Goal: Task Accomplishment & Management: Use online tool/utility

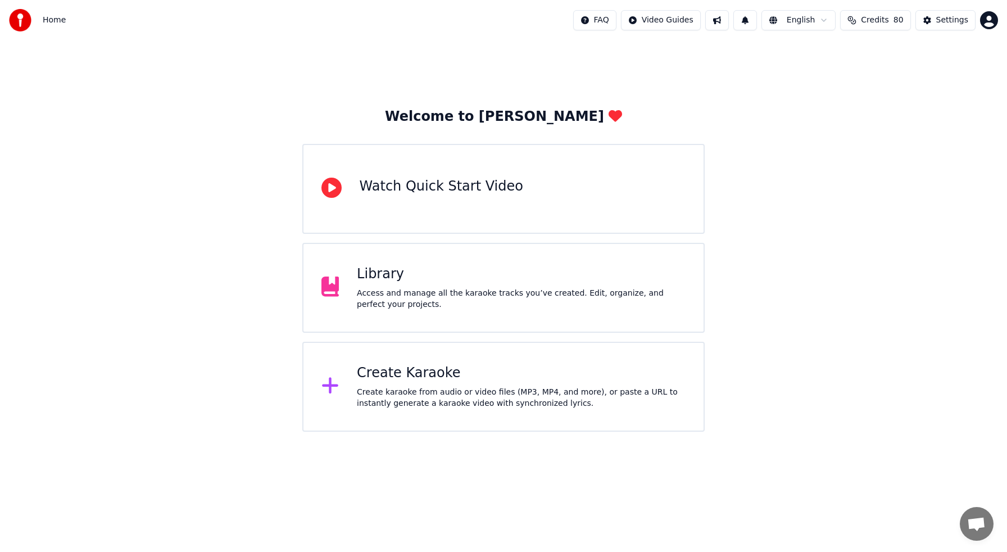
click at [410, 289] on div "Access and manage all the karaoke tracks you’ve created. Edit, organize, and pe…" at bounding box center [521, 299] width 329 height 22
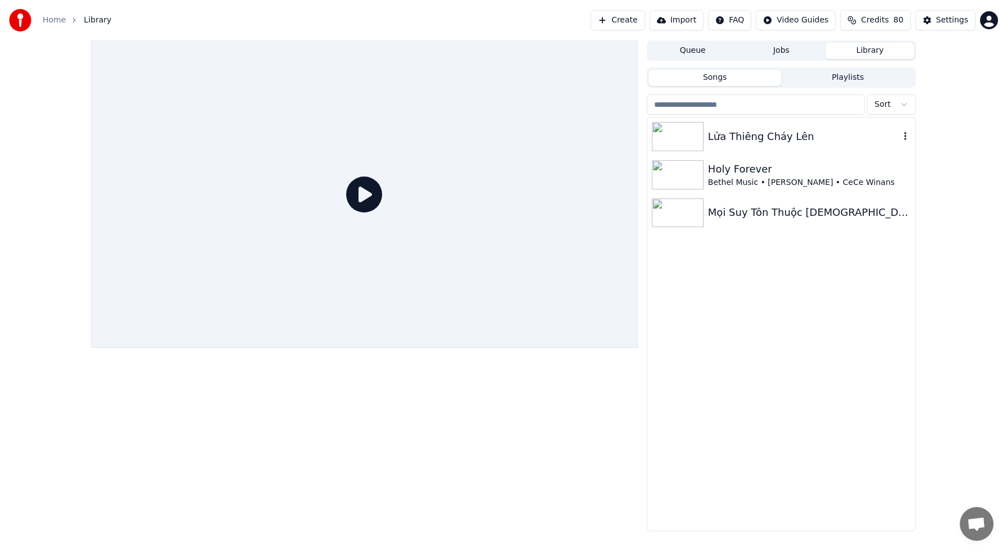
click at [687, 128] on img at bounding box center [678, 136] width 52 height 29
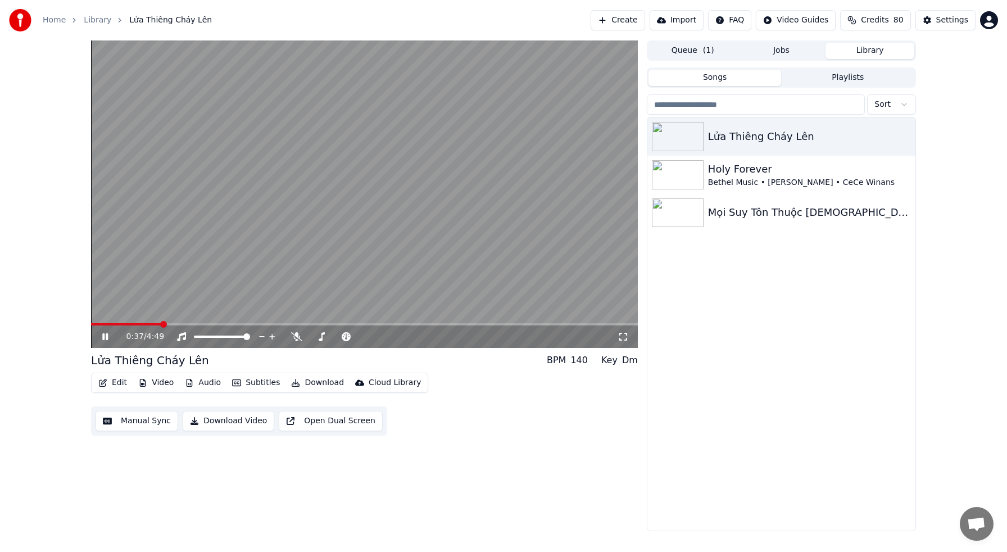
click at [161, 324] on span at bounding box center [364, 324] width 547 height 2
click at [203, 321] on video at bounding box center [364, 193] width 547 height 307
click at [220, 323] on span at bounding box center [364, 324] width 547 height 2
click at [243, 325] on div "1:08 / 4:49" at bounding box center [364, 336] width 547 height 22
click at [260, 326] on div "1:08 / 4:49" at bounding box center [364, 336] width 547 height 22
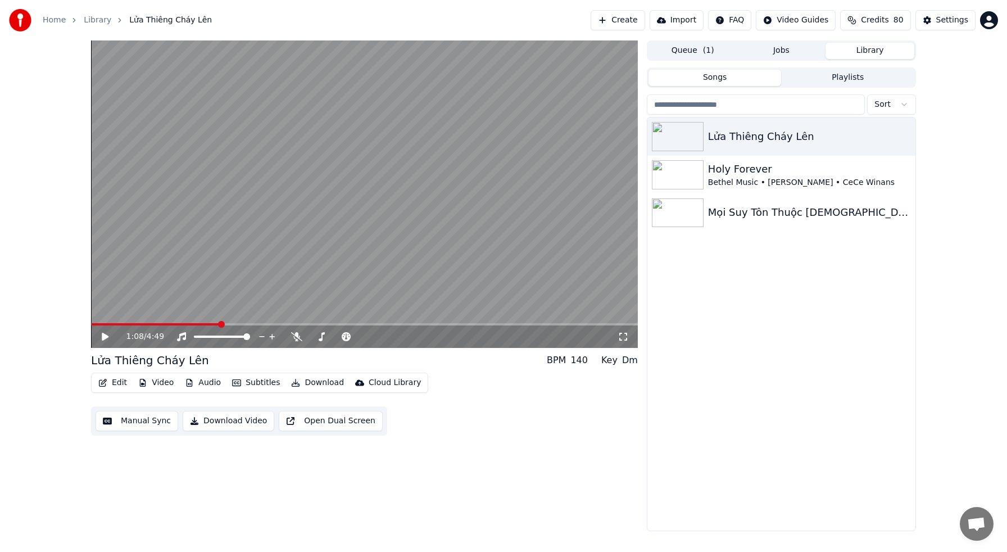
click at [264, 324] on span at bounding box center [364, 324] width 547 height 2
click at [305, 324] on span at bounding box center [364, 324] width 547 height 2
click at [349, 327] on div "1:53 / 4:49" at bounding box center [364, 336] width 547 height 22
click at [371, 321] on video at bounding box center [364, 193] width 547 height 307
click at [347, 323] on span at bounding box center [364, 324] width 547 height 2
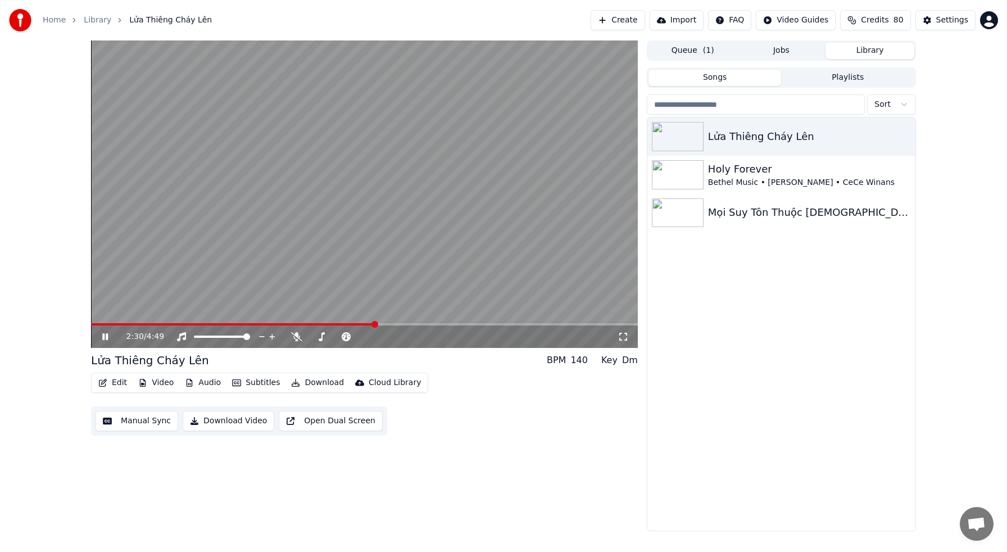
click at [375, 324] on span at bounding box center [364, 324] width 547 height 2
click at [427, 324] on span at bounding box center [364, 324] width 547 height 2
click at [138, 419] on button "Manual Sync" at bounding box center [136, 421] width 83 height 20
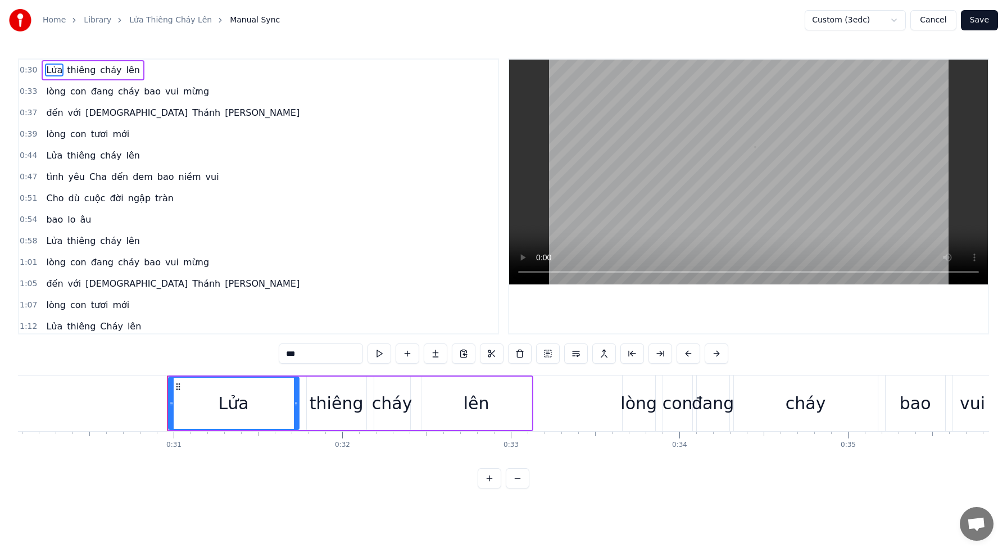
scroll to position [0, 5161]
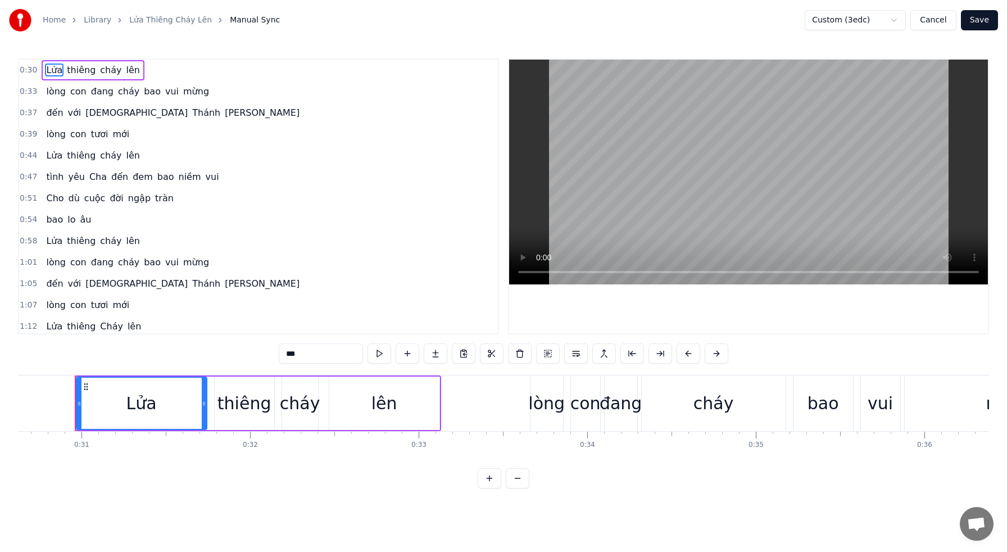
click at [50, 89] on span "lòng" at bounding box center [56, 91] width 22 height 13
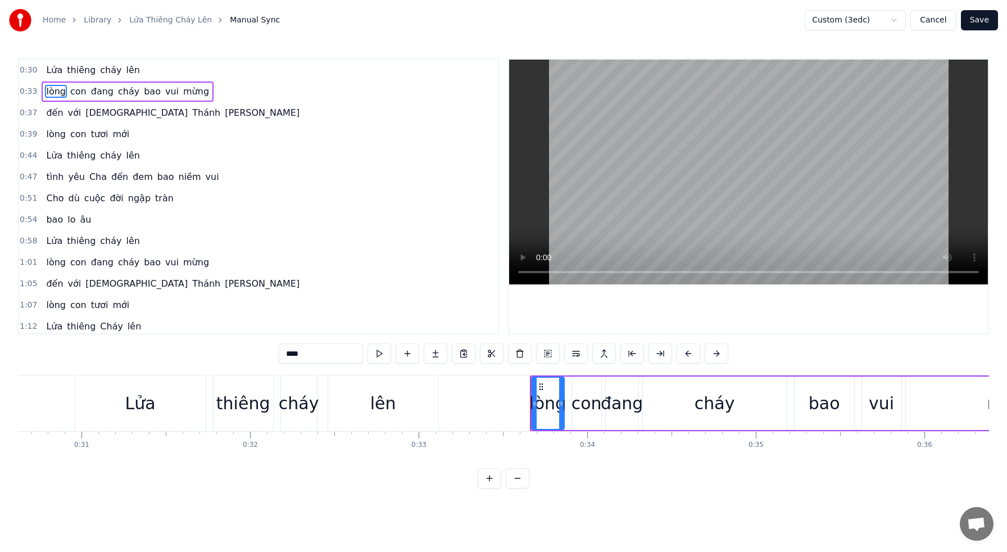
click at [53, 114] on span "đến" at bounding box center [54, 112] width 19 height 13
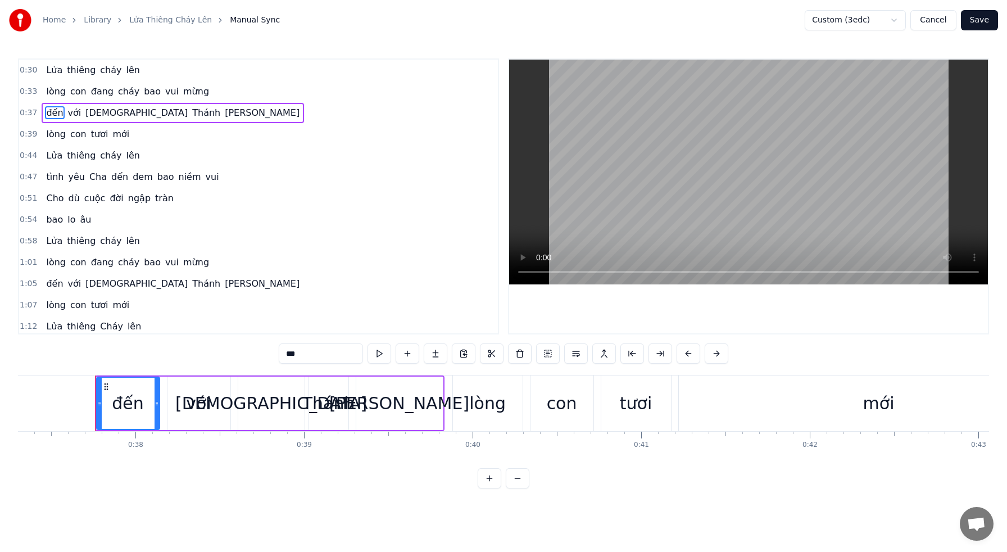
scroll to position [0, 6307]
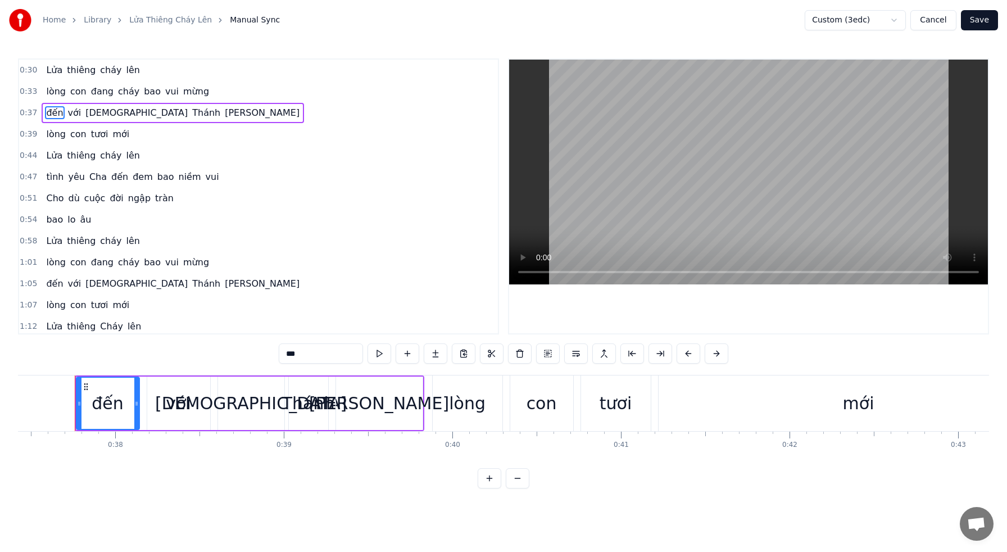
click at [126, 95] on span "cháy" at bounding box center [129, 91] width 24 height 13
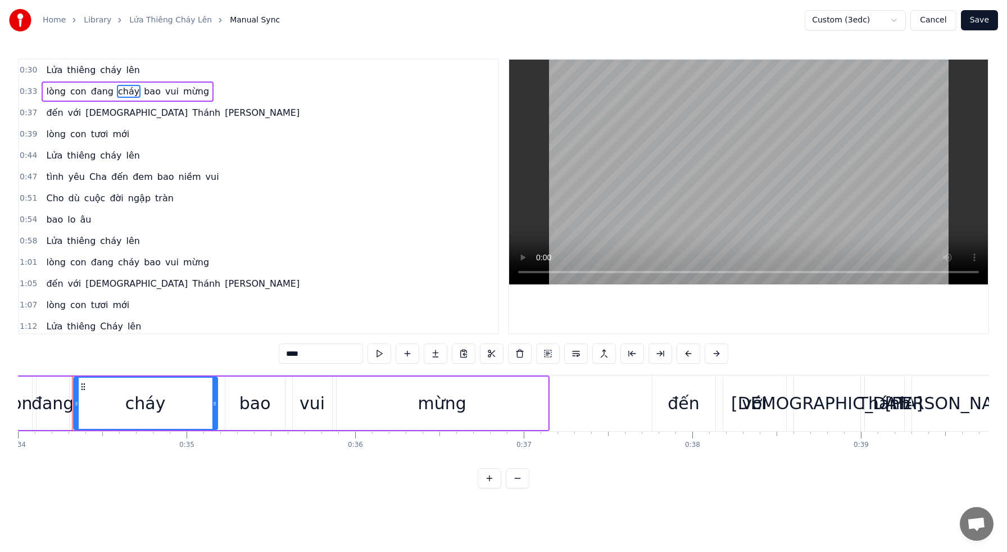
scroll to position [0, 5727]
click at [58, 113] on span "đến" at bounding box center [54, 112] width 19 height 13
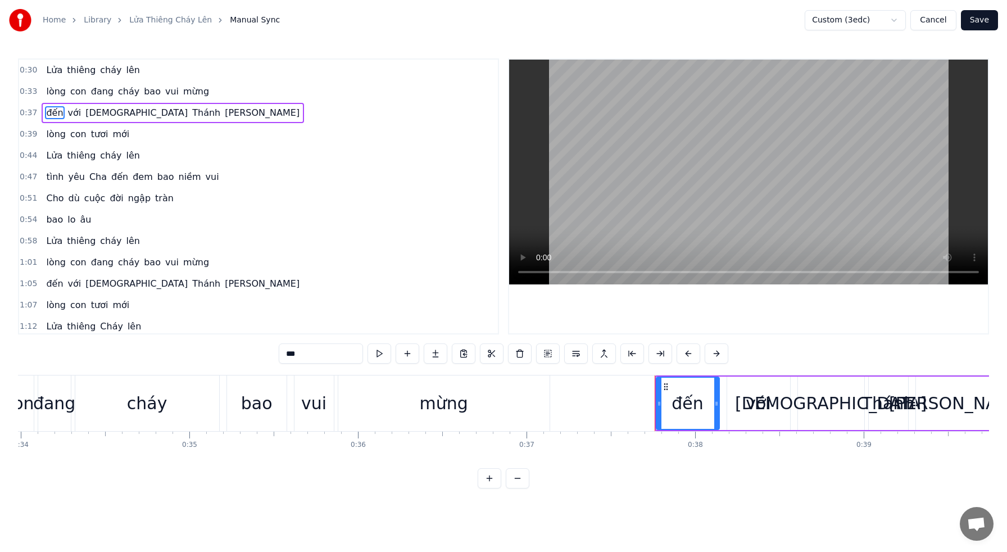
click at [94, 134] on span "tươi" at bounding box center [100, 134] width 20 height 13
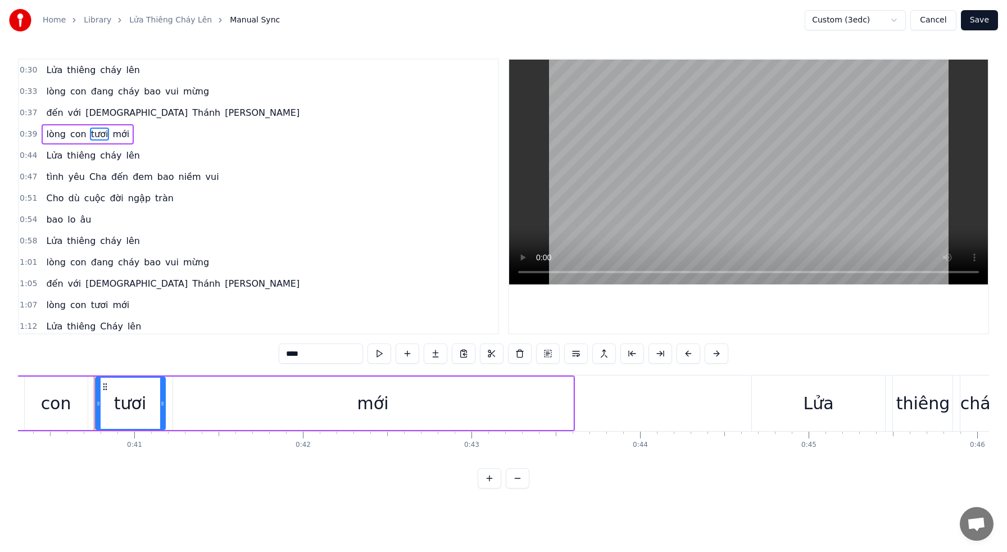
scroll to position [0, 6812]
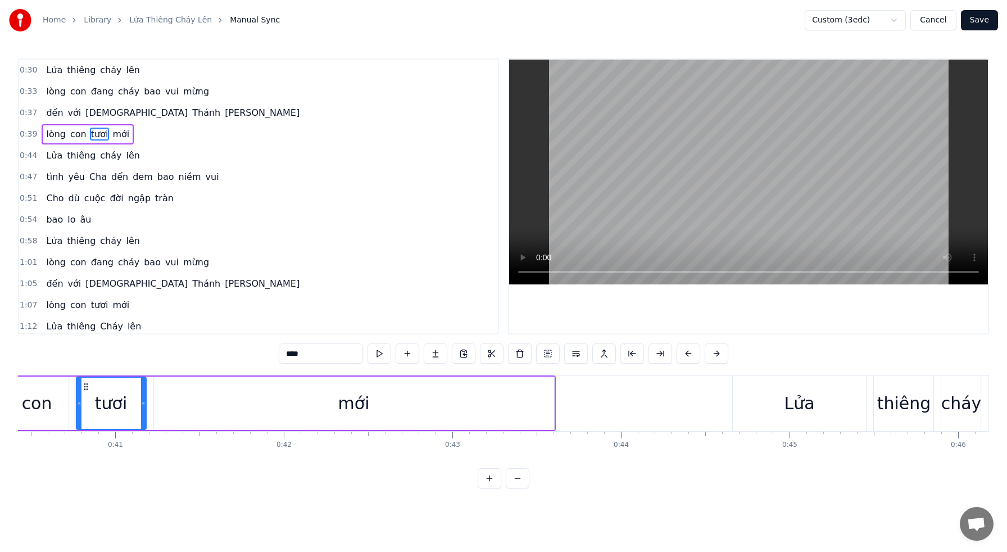
click at [106, 161] on span "cháy" at bounding box center [111, 155] width 24 height 13
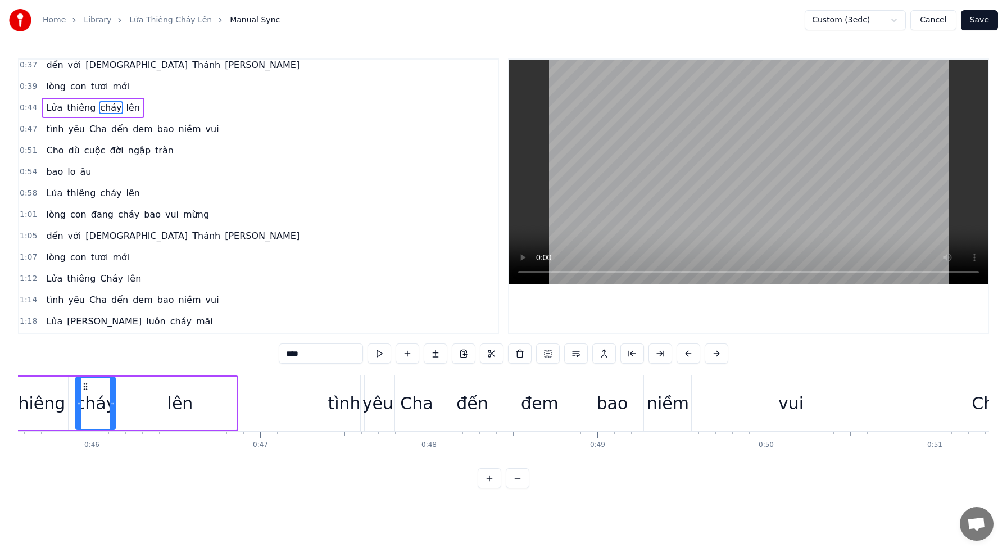
scroll to position [51, 0]
click at [92, 125] on span "Cha" at bounding box center [98, 126] width 20 height 13
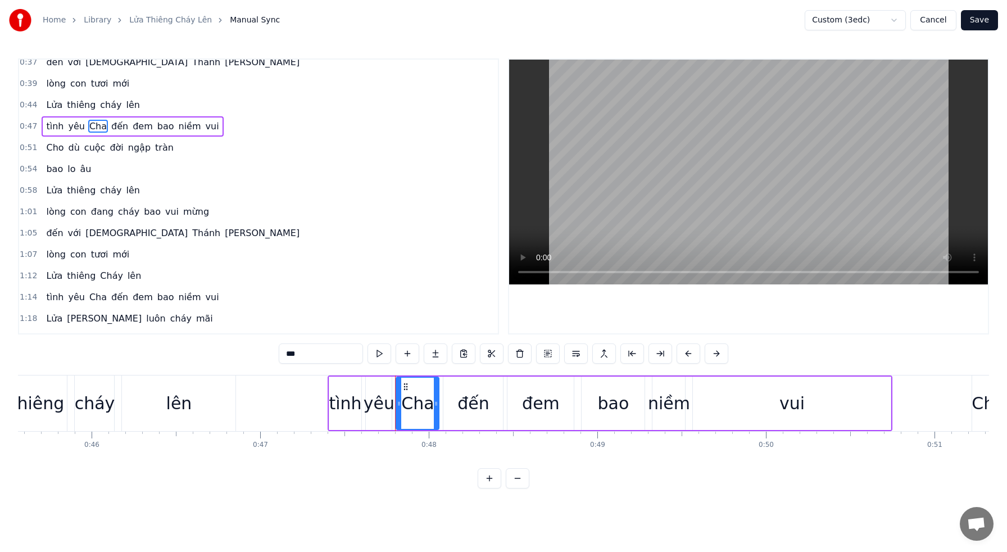
scroll to position [0, 0]
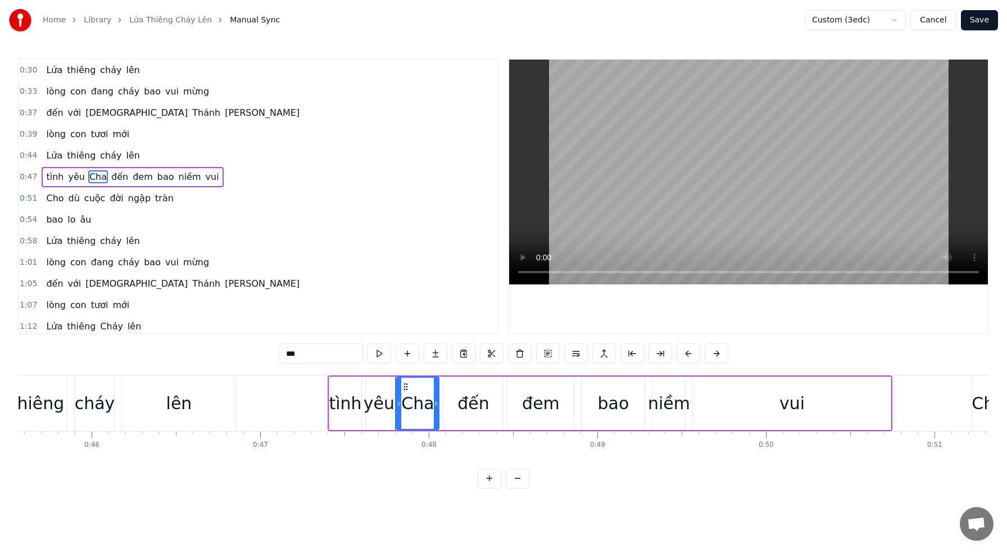
click at [143, 176] on span "đem" at bounding box center [142, 176] width 22 height 13
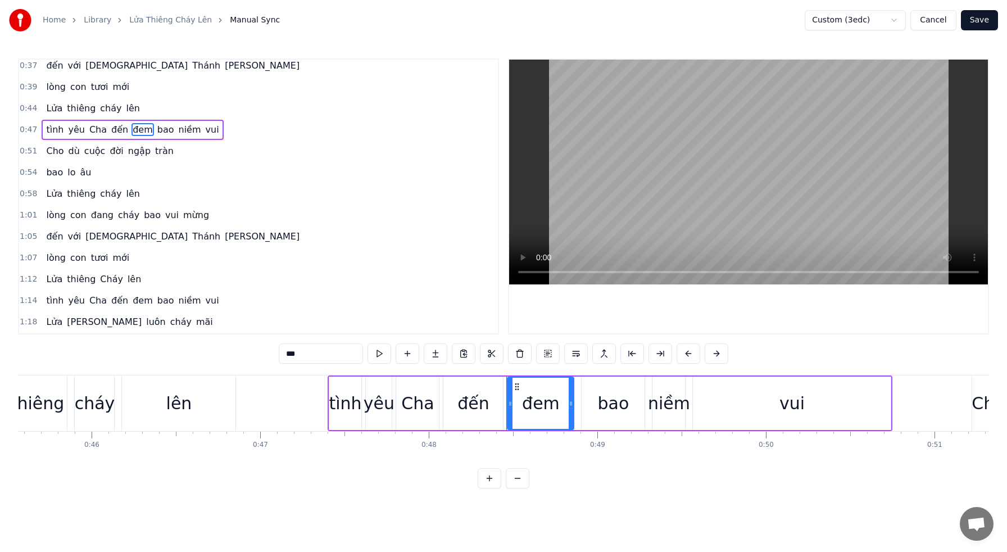
click at [95, 153] on span "cuộc" at bounding box center [95, 150] width 24 height 13
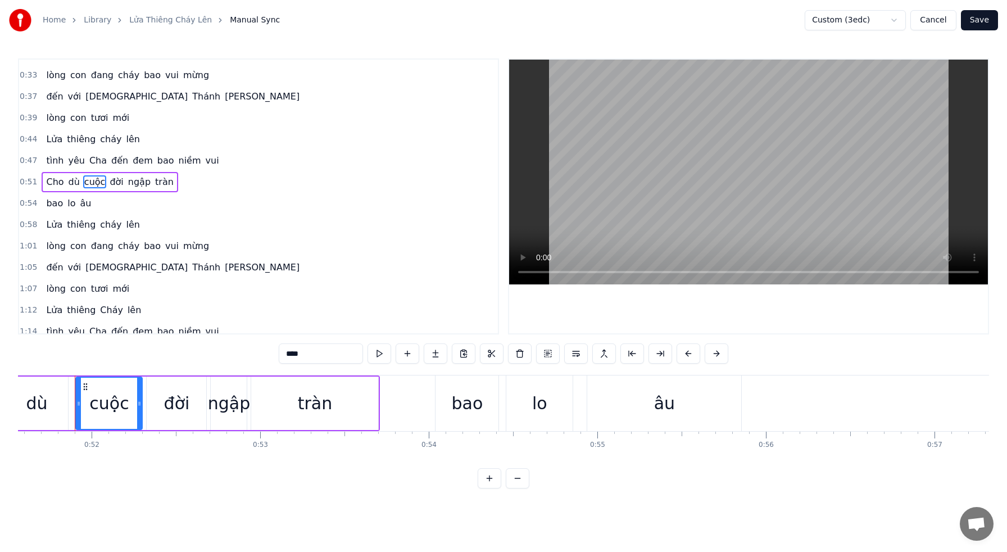
scroll to position [29, 0]
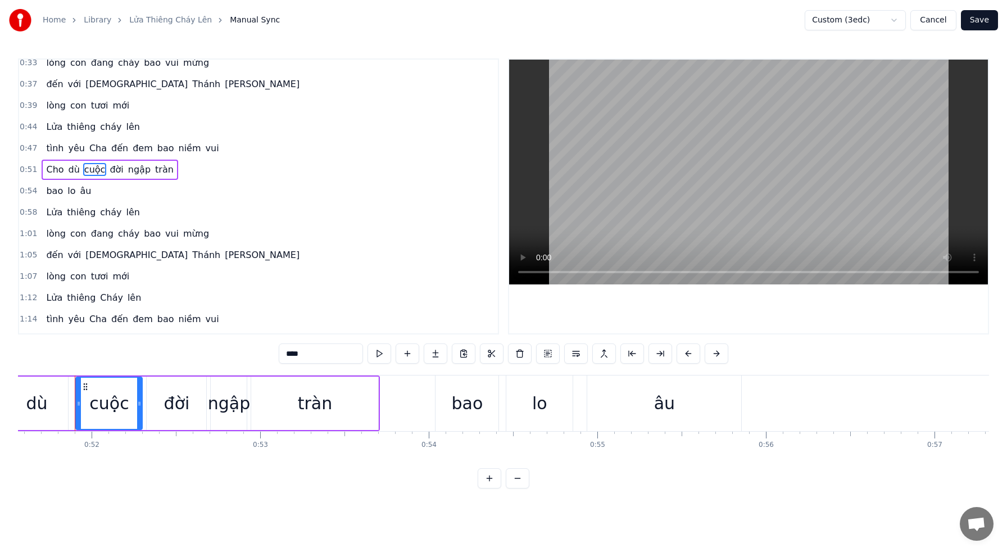
click at [108, 169] on span "đời" at bounding box center [116, 169] width 16 height 13
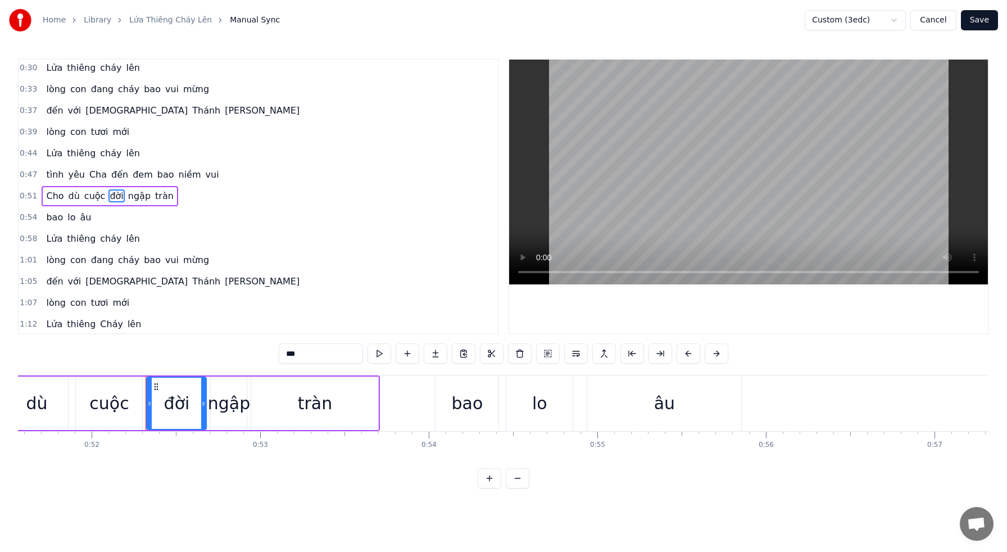
scroll to position [2, 0]
click at [233, 391] on div "ngập" at bounding box center [229, 402] width 42 height 25
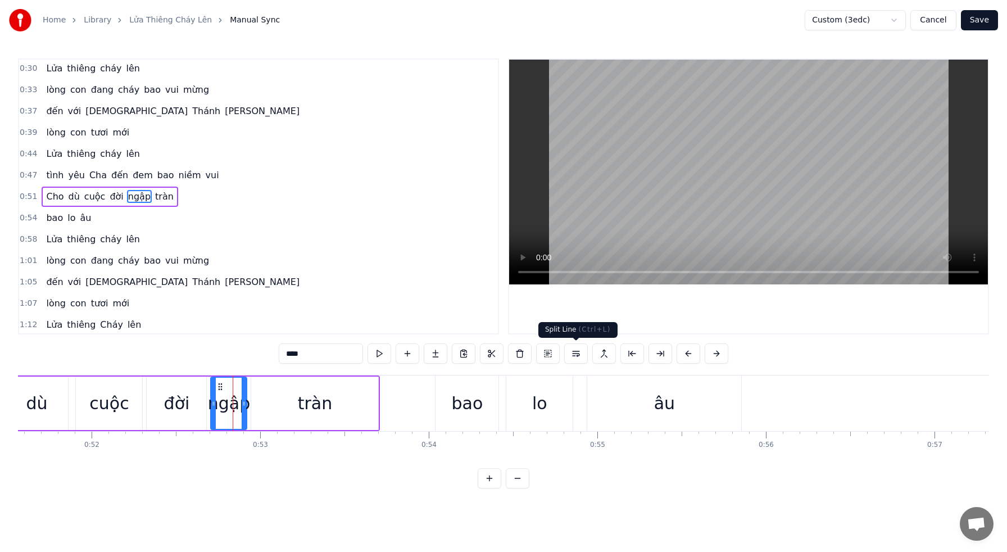
click at [575, 353] on button at bounding box center [576, 353] width 24 height 20
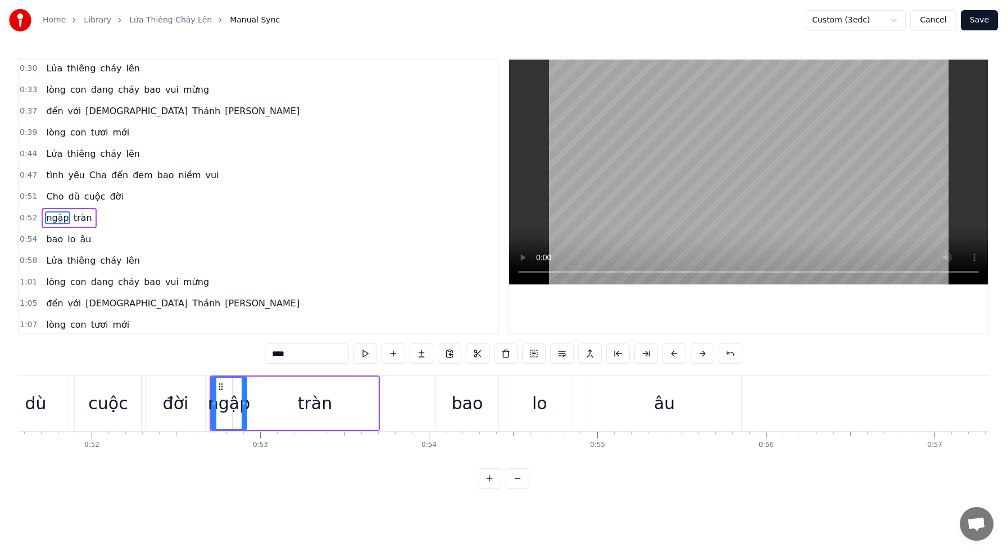
scroll to position [23, 0]
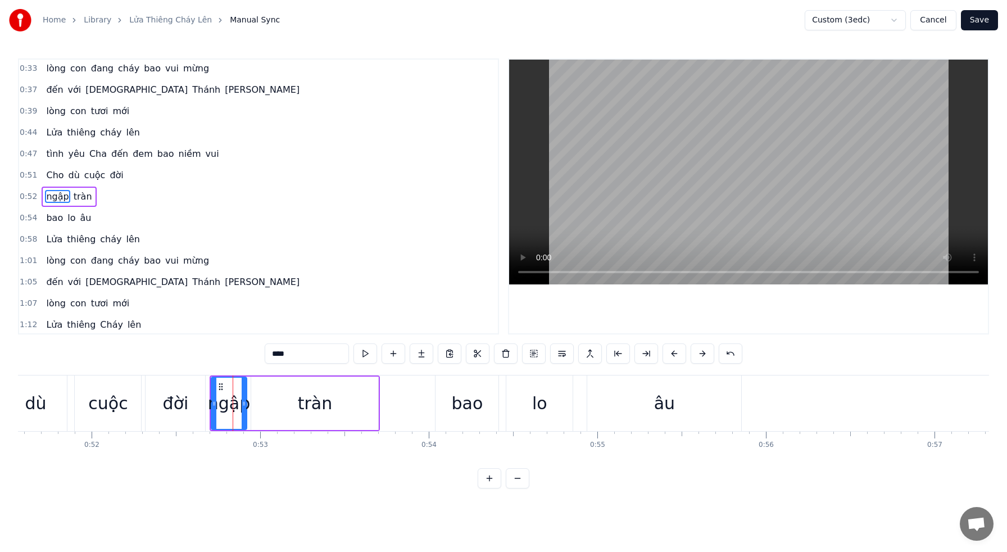
click at [92, 175] on span "cuộc" at bounding box center [95, 175] width 24 height 13
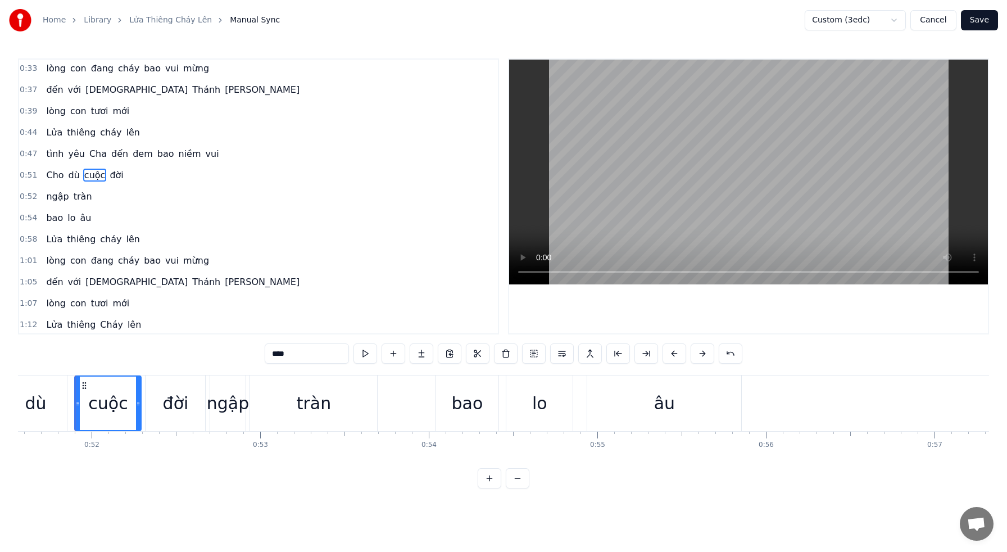
scroll to position [2, 0]
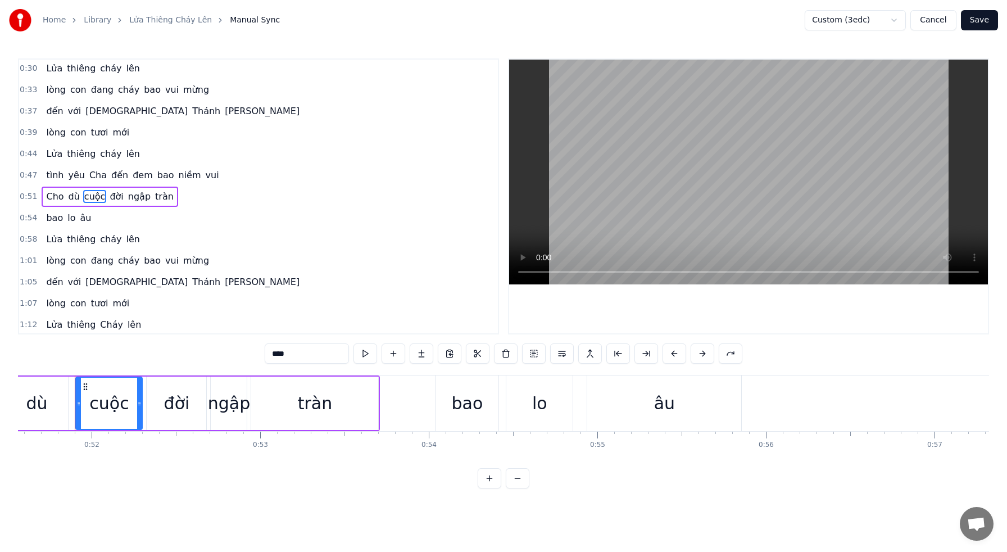
click at [138, 197] on span "ngập" at bounding box center [139, 196] width 25 height 13
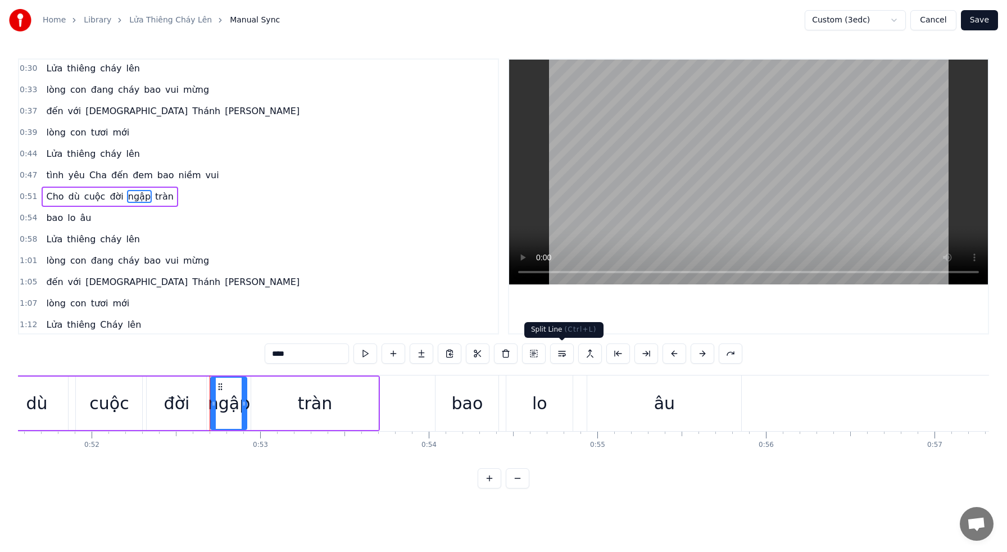
click at [561, 353] on button at bounding box center [562, 353] width 24 height 20
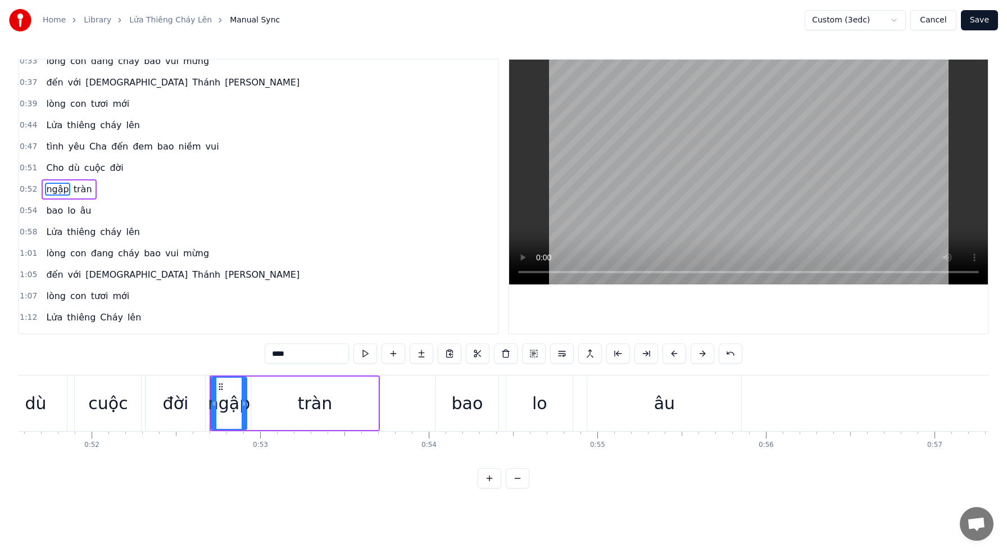
scroll to position [31, 0]
click at [59, 208] on span "bao" at bounding box center [54, 209] width 19 height 13
type input "***"
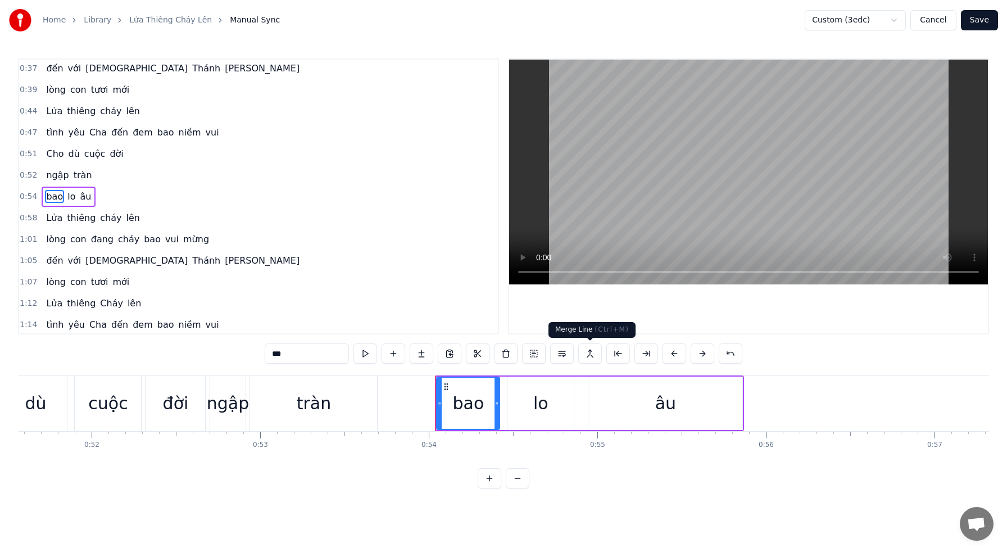
click at [592, 352] on button at bounding box center [590, 353] width 24 height 20
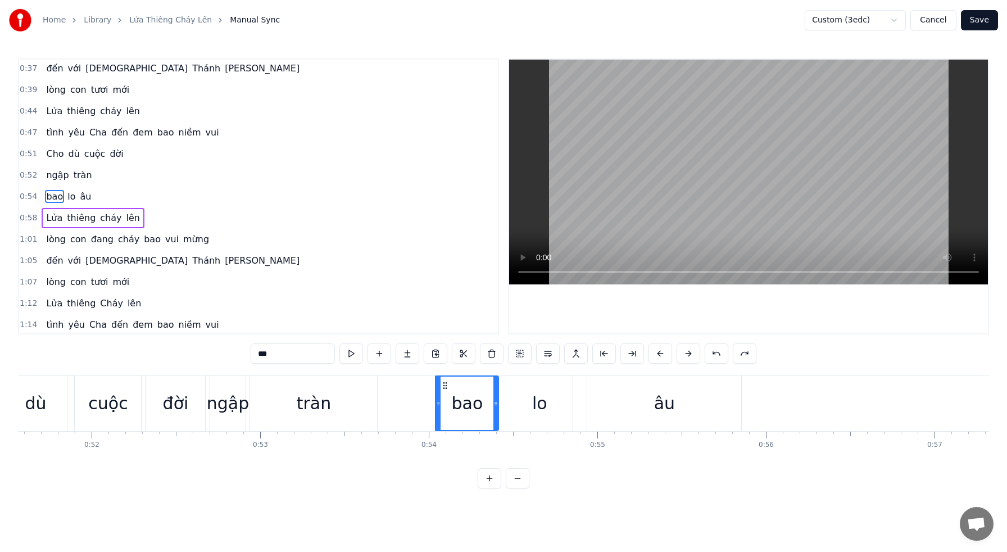
click at [81, 176] on span "tràn" at bounding box center [82, 175] width 21 height 13
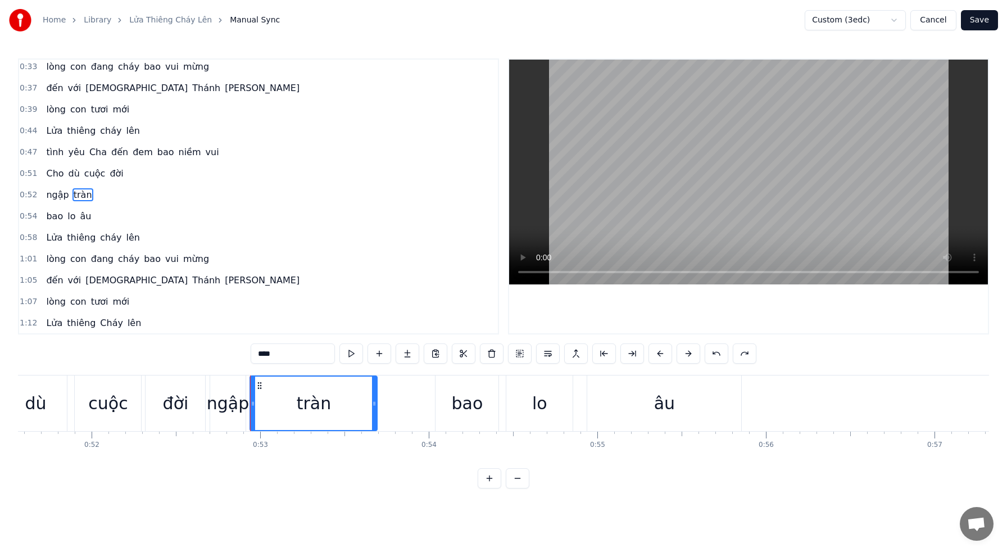
scroll to position [23, 0]
click at [576, 353] on button at bounding box center [576, 353] width 24 height 20
click at [579, 354] on button at bounding box center [576, 353] width 24 height 20
click at [57, 221] on span "bao" at bounding box center [54, 217] width 19 height 13
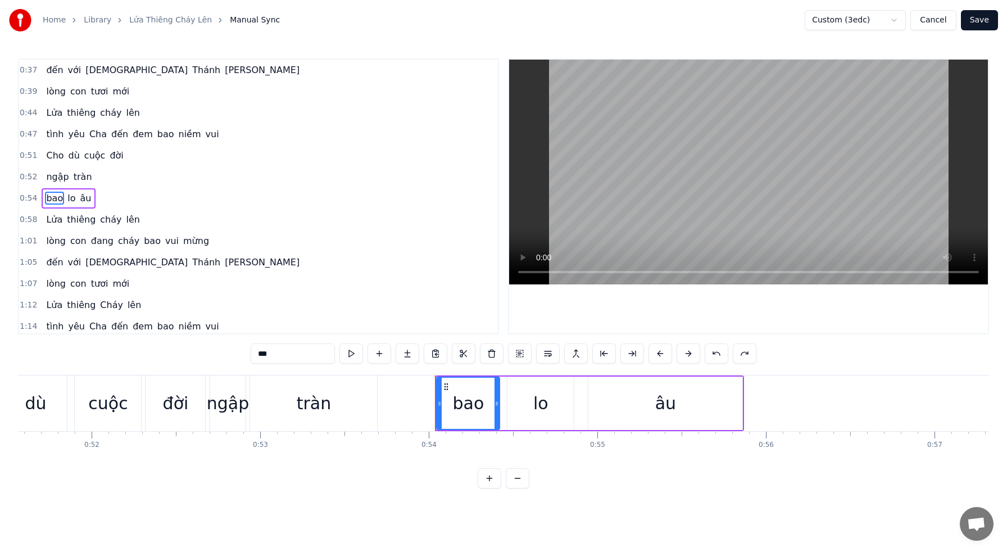
scroll to position [44, 0]
click at [58, 178] on span "ngập" at bounding box center [57, 175] width 25 height 13
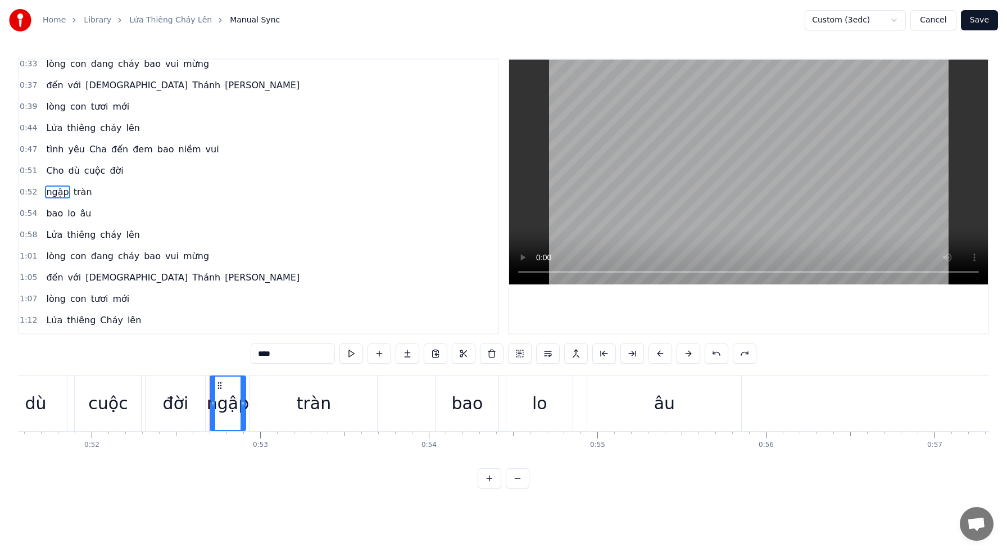
scroll to position [23, 0]
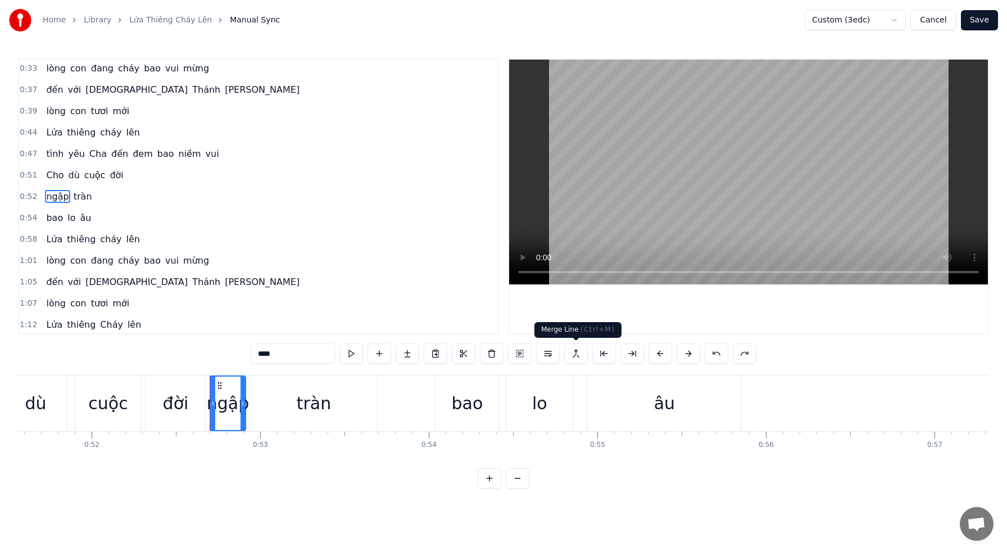
click at [576, 354] on button at bounding box center [576, 353] width 24 height 20
click at [78, 198] on span "tràn" at bounding box center [82, 196] width 21 height 13
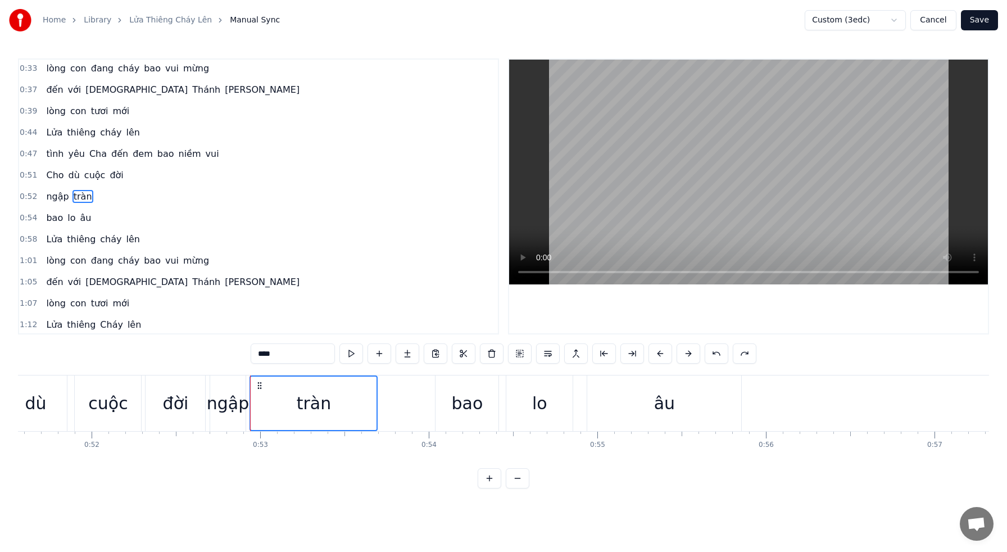
click at [86, 218] on span "âu" at bounding box center [85, 217] width 13 height 13
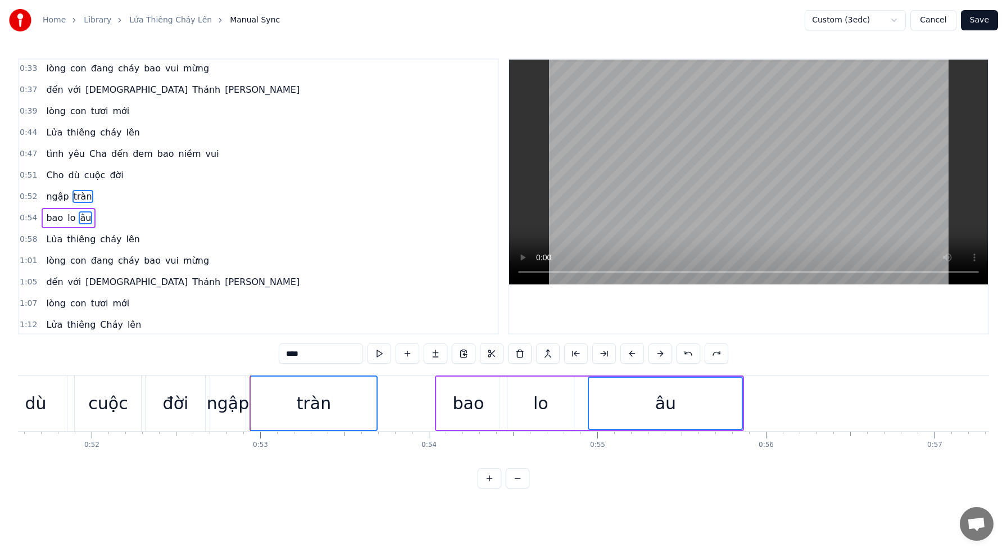
click at [228, 389] on div "ngập" at bounding box center [228, 403] width 36 height 56
type input "****"
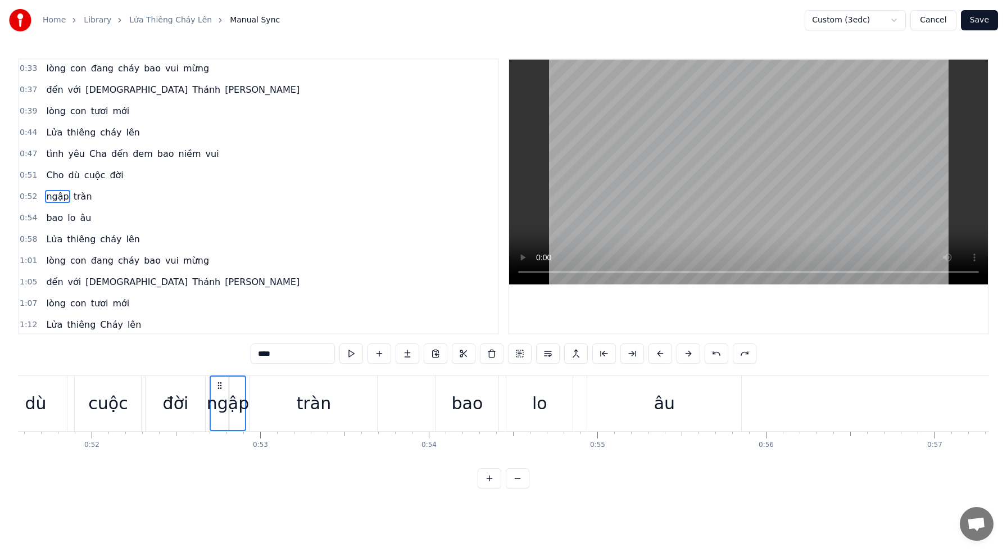
click at [713, 413] on div "âu" at bounding box center [664, 403] width 154 height 56
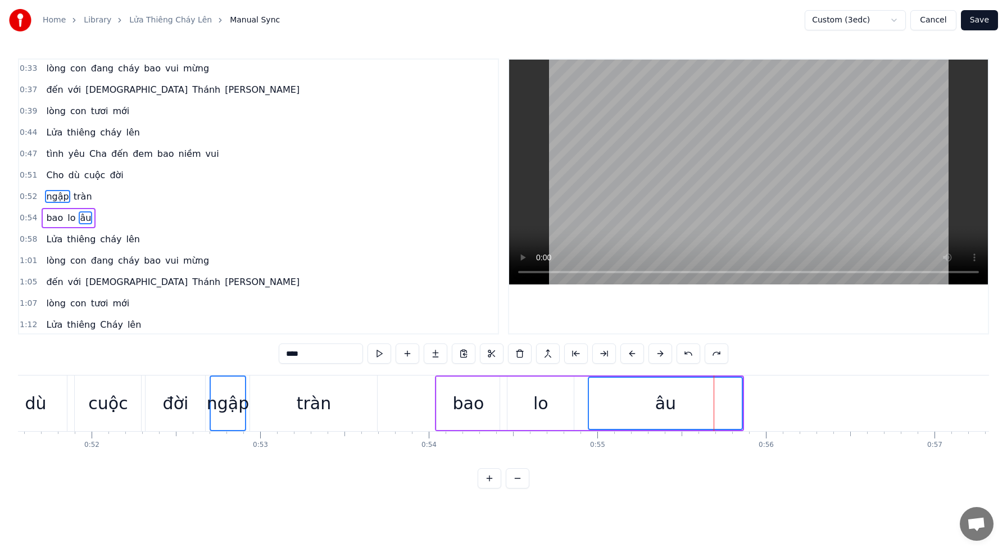
click at [288, 379] on div "tràn" at bounding box center [313, 403] width 127 height 56
click at [549, 352] on button at bounding box center [548, 353] width 24 height 20
click at [545, 350] on button at bounding box center [548, 353] width 24 height 20
click at [76, 174] on div "Cho dù cuộc đời" at bounding box center [85, 175] width 86 height 20
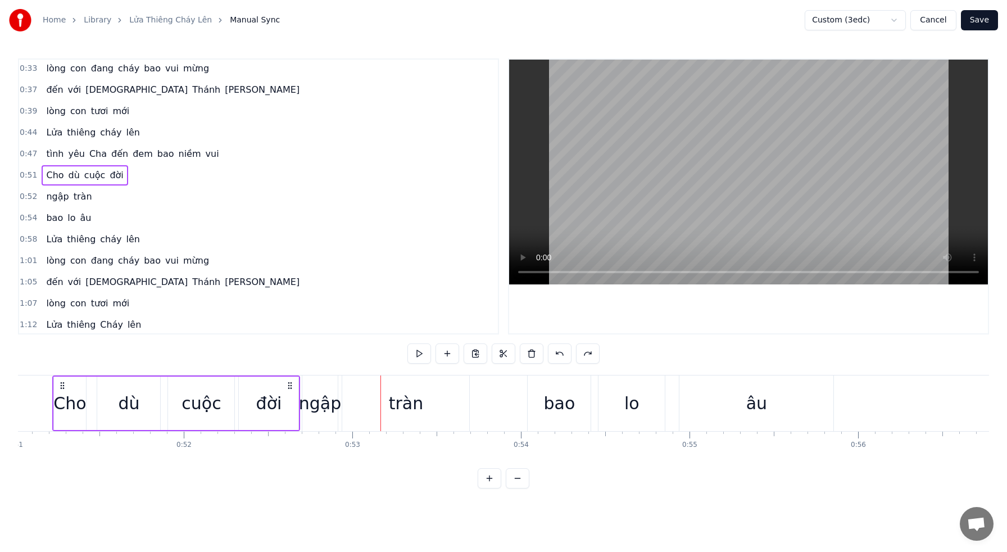
scroll to position [0, 8575]
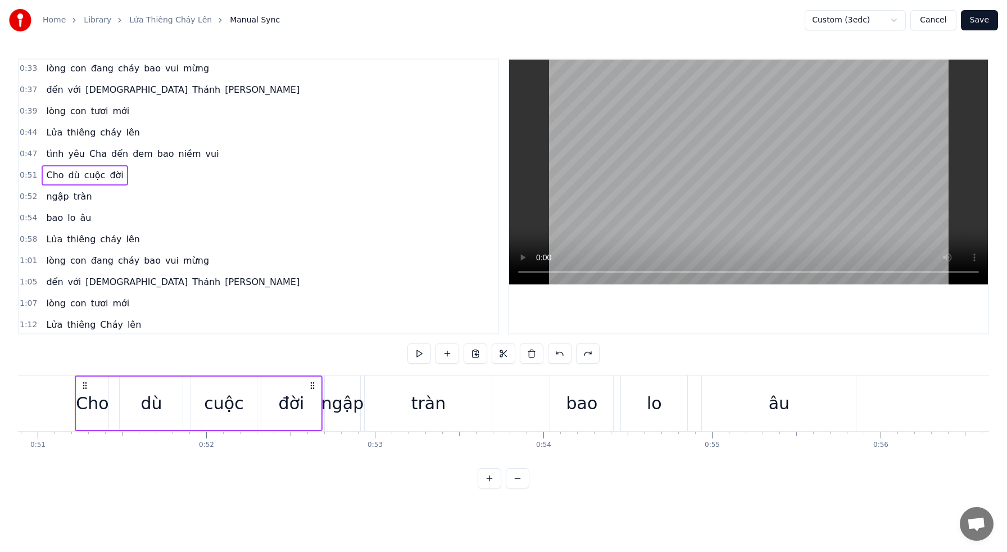
click at [72, 194] on span "tràn" at bounding box center [82, 196] width 21 height 13
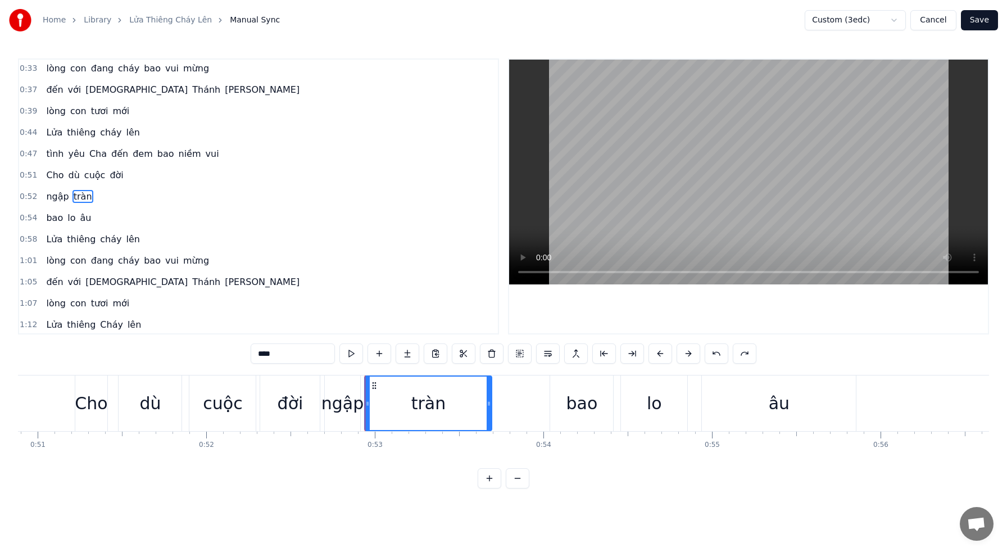
click at [60, 215] on span "bao" at bounding box center [54, 217] width 19 height 13
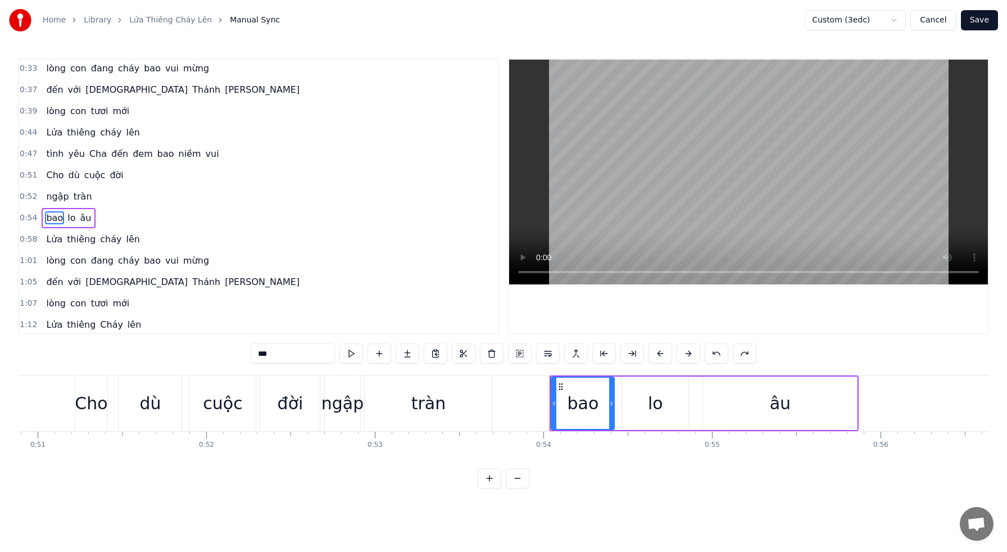
scroll to position [44, 0]
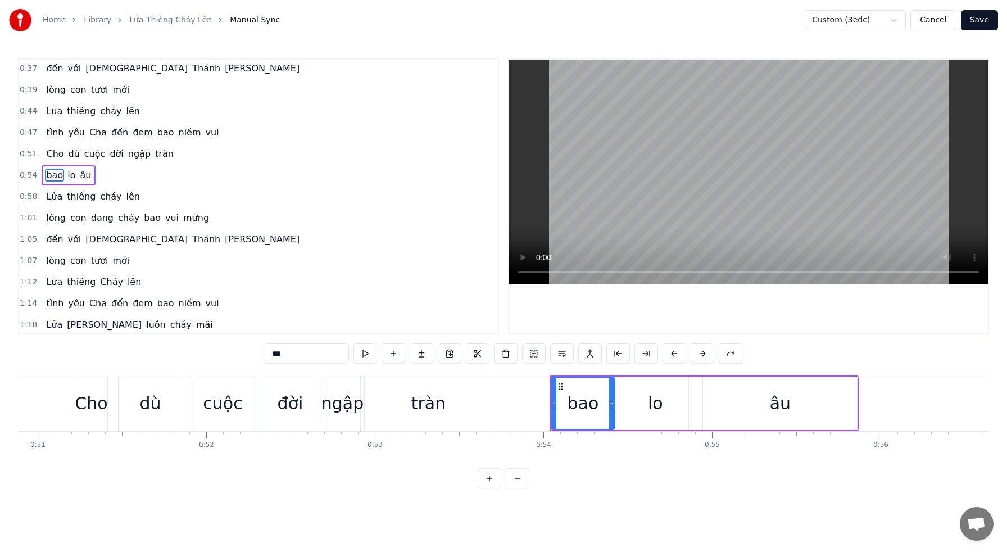
click at [100, 154] on span "cuộc" at bounding box center [95, 153] width 24 height 13
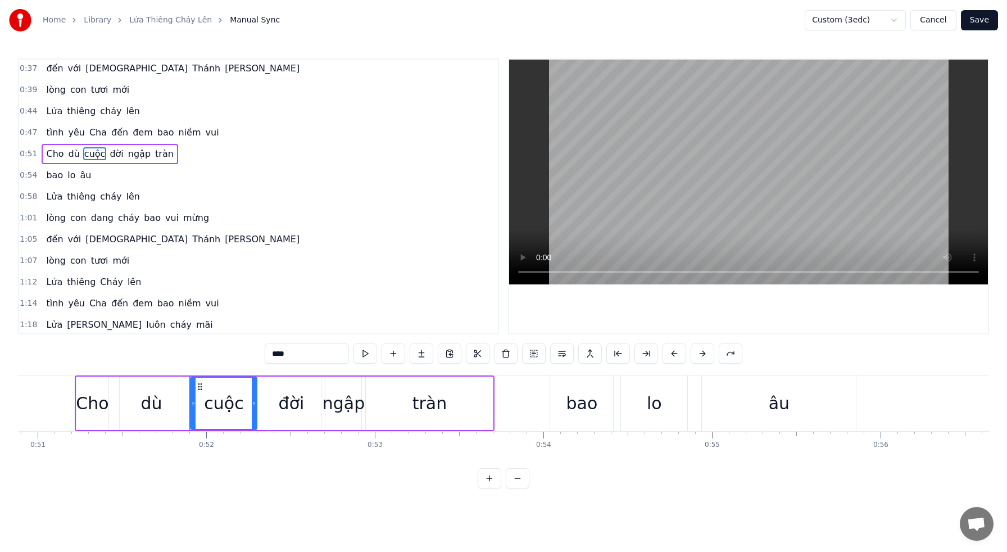
scroll to position [2, 0]
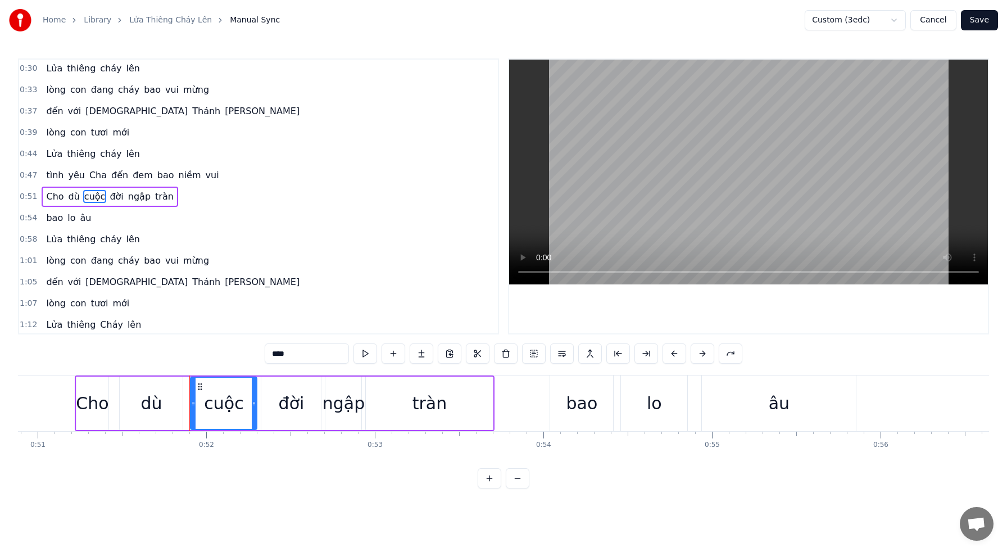
click at [90, 261] on span "đang" at bounding box center [102, 260] width 25 height 13
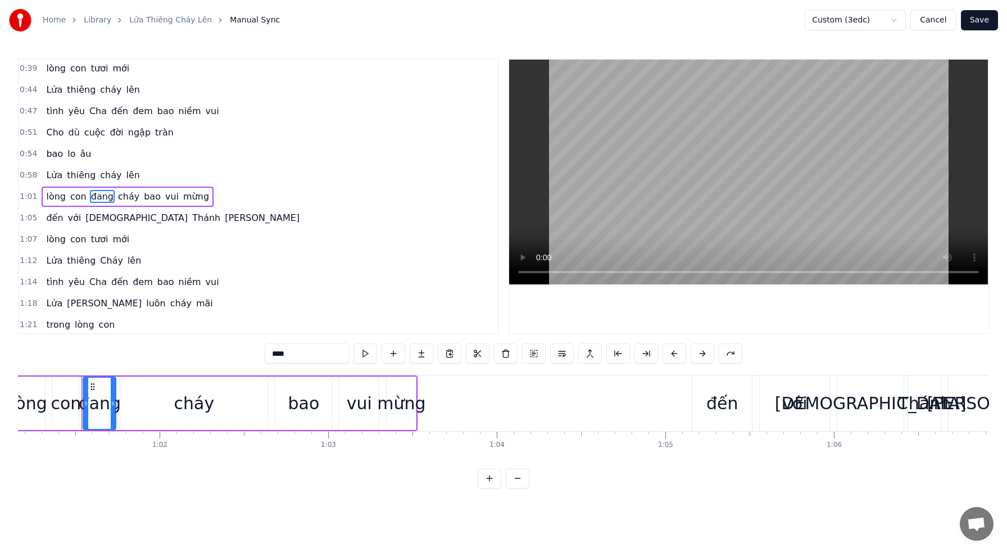
scroll to position [0, 10314]
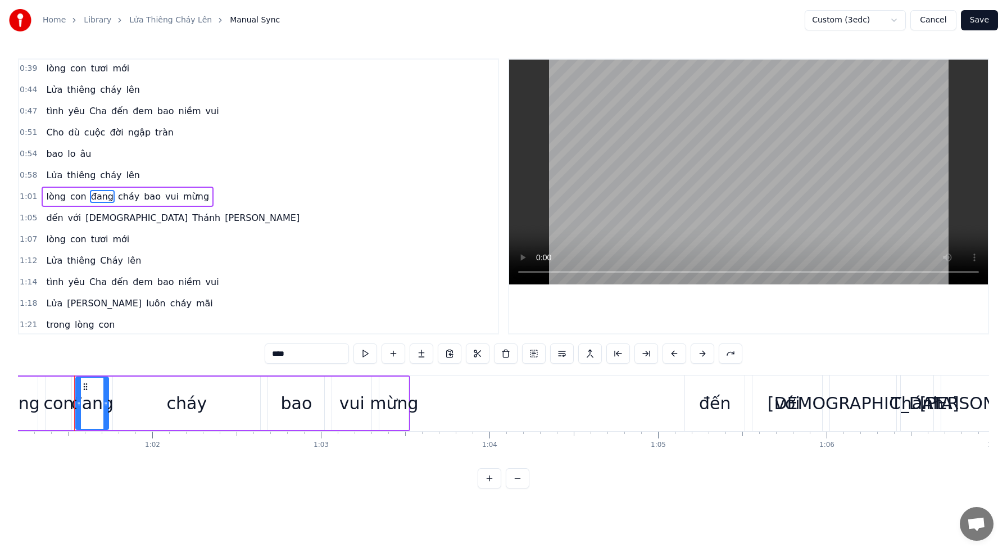
click at [124, 195] on span "cháy" at bounding box center [129, 196] width 24 height 13
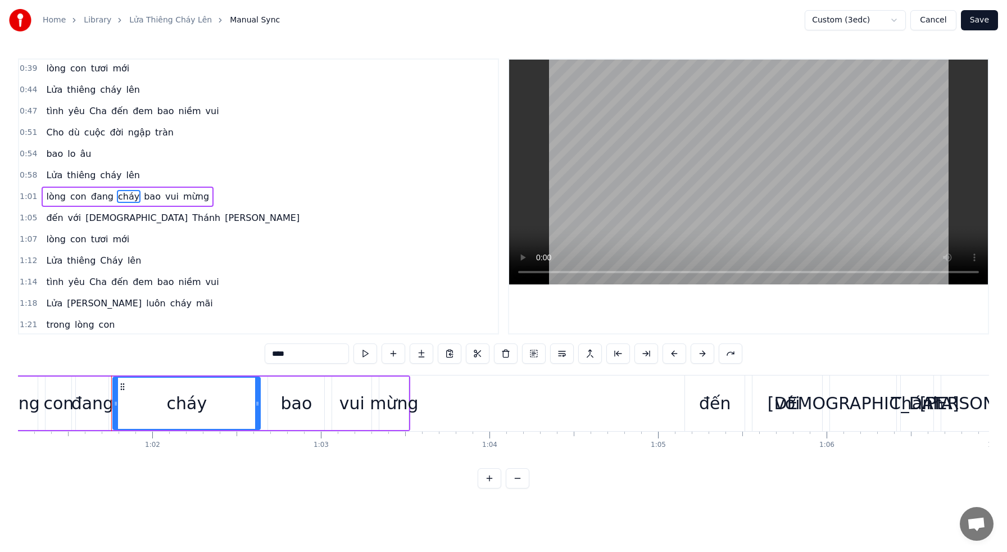
click at [191, 220] on span "Thánh" at bounding box center [206, 217] width 30 height 13
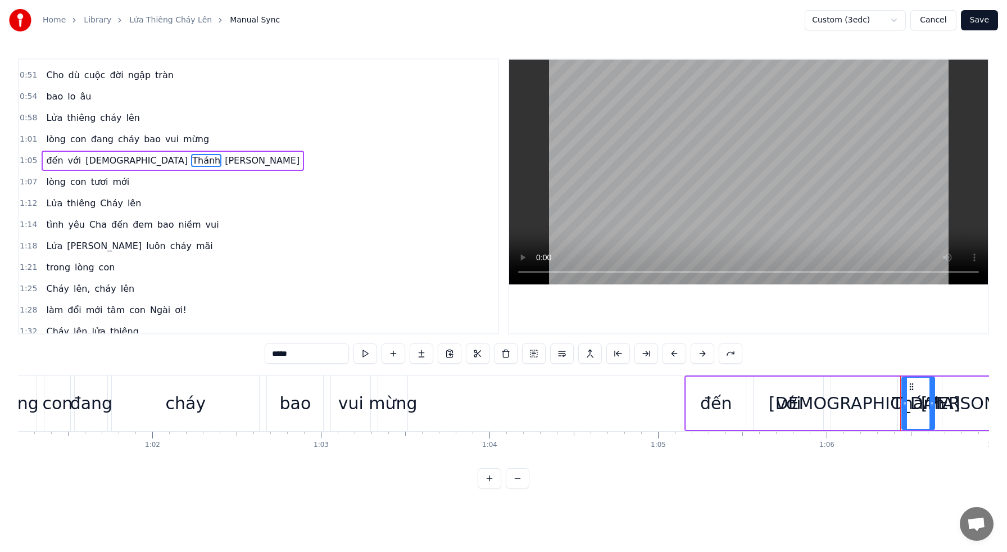
scroll to position [127, 0]
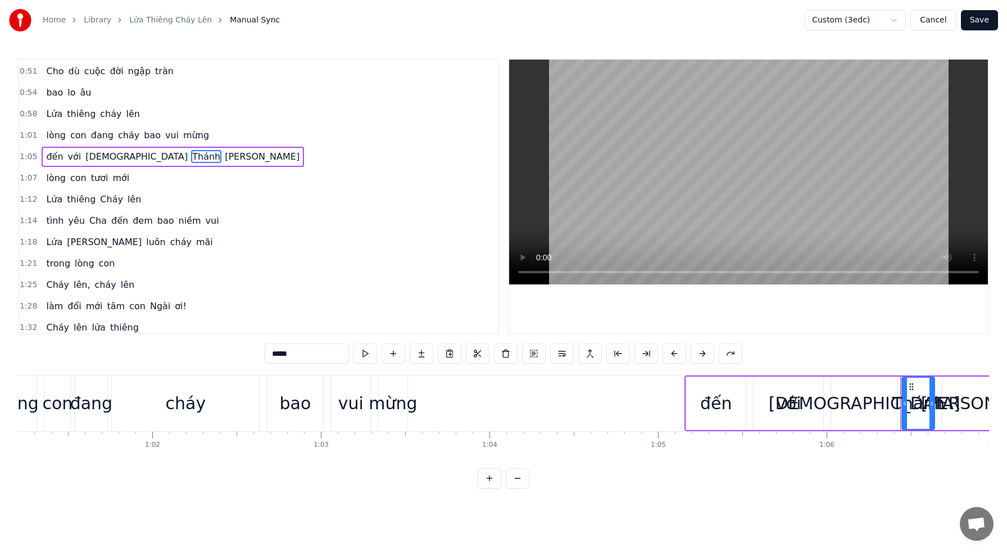
click at [126, 203] on span "lên" at bounding box center [134, 199] width 16 height 13
type input "***"
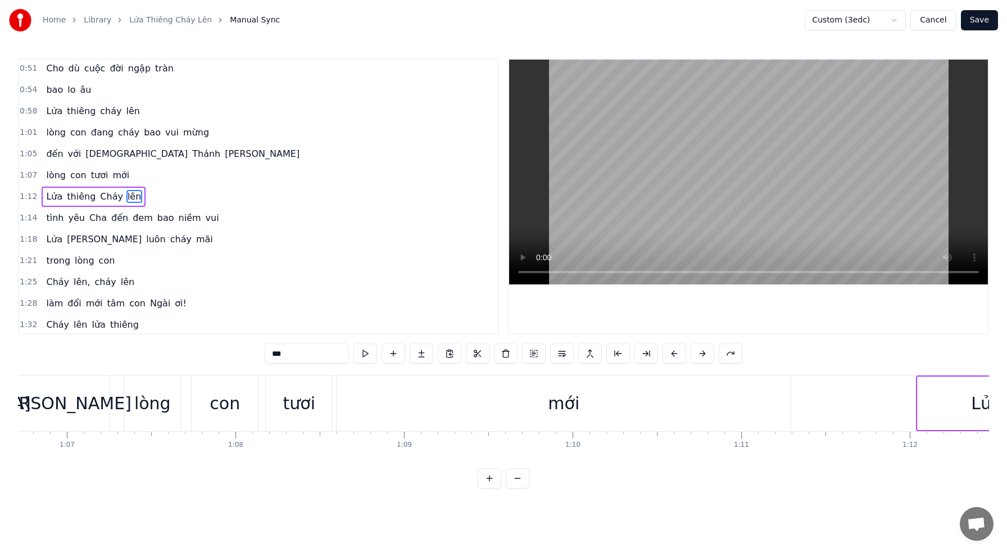
click at [120, 216] on div "tình yêu Cha đến đem bao niềm vui" at bounding box center [132, 218] width 181 height 20
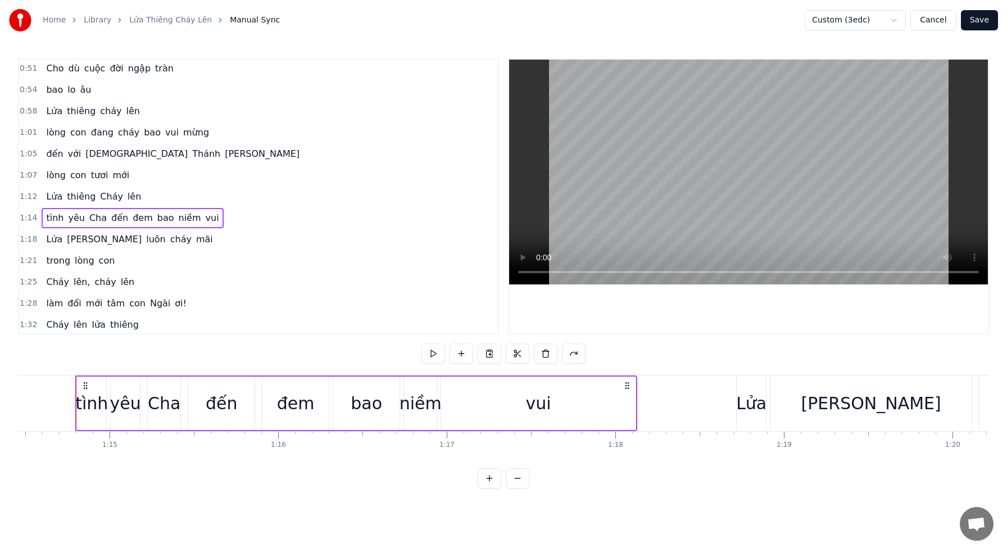
scroll to position [0, 12549]
click at [141, 219] on span "đem" at bounding box center [142, 217] width 22 height 13
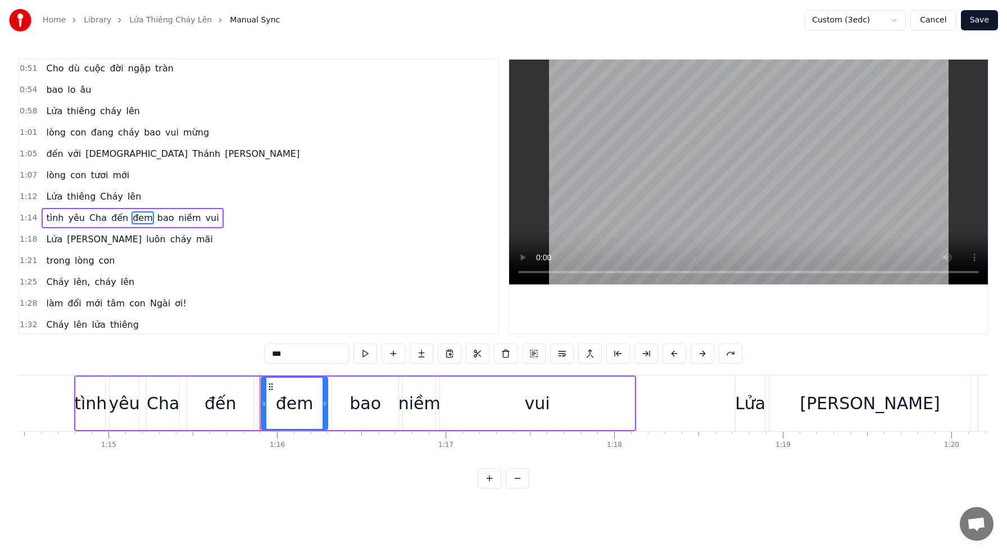
scroll to position [151, 0]
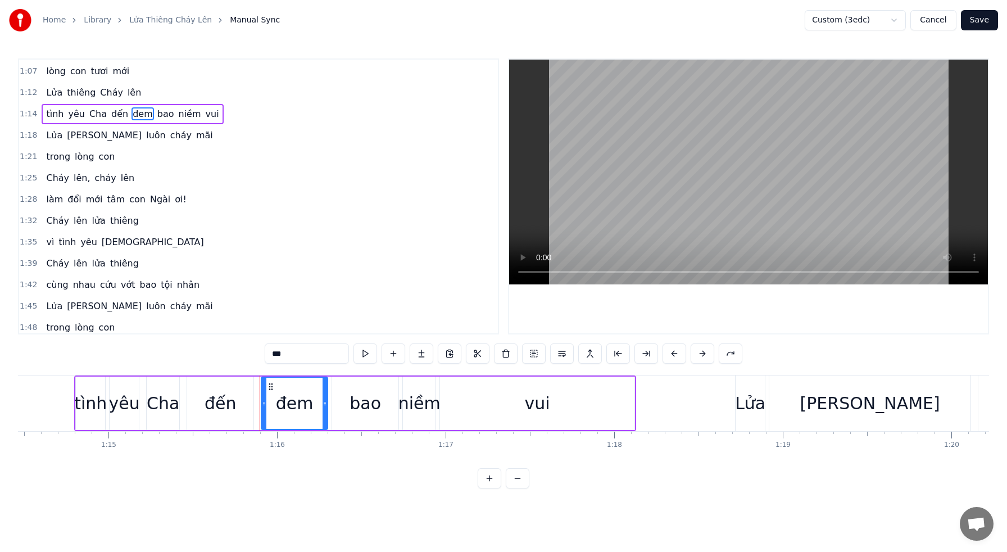
click at [112, 241] on span "[DEMOGRAPHIC_DATA]" at bounding box center [153, 241] width 104 height 13
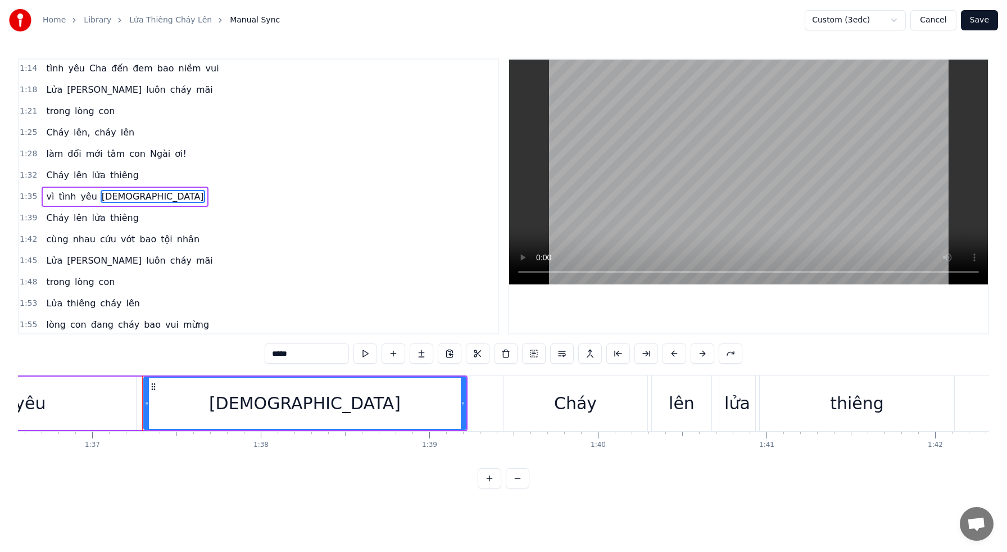
scroll to position [0, 16340]
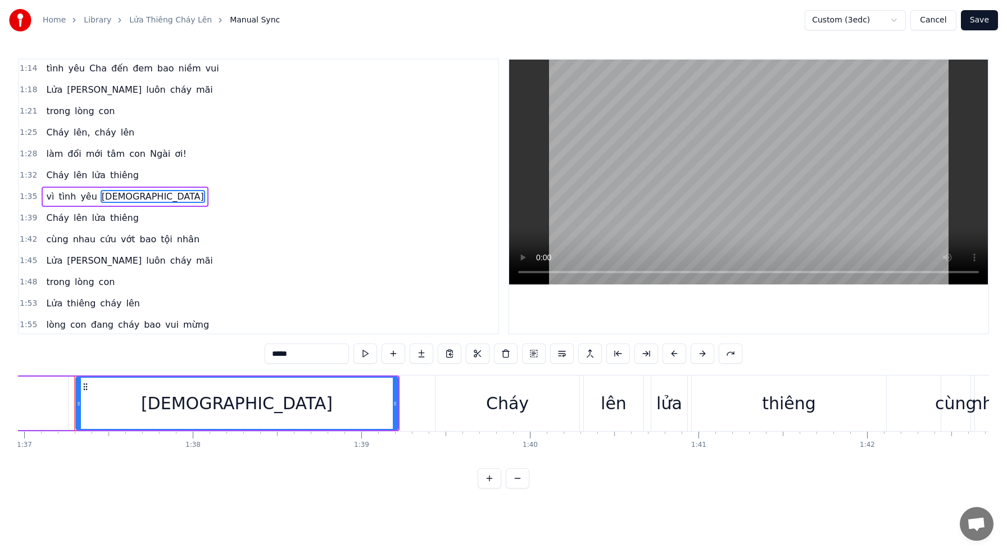
click at [120, 242] on span "vớt" at bounding box center [128, 239] width 17 height 13
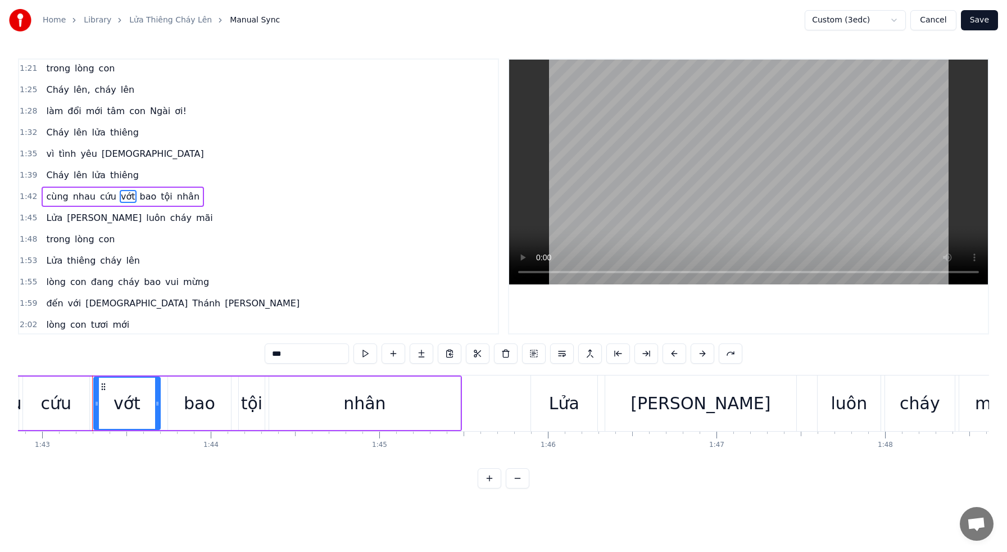
scroll to position [0, 17352]
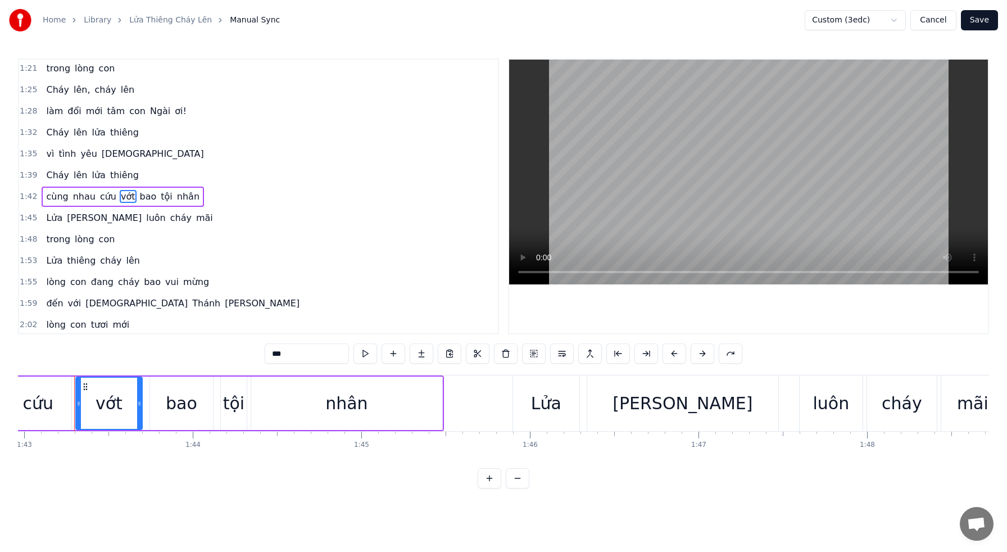
click at [169, 221] on span "cháy" at bounding box center [181, 217] width 24 height 13
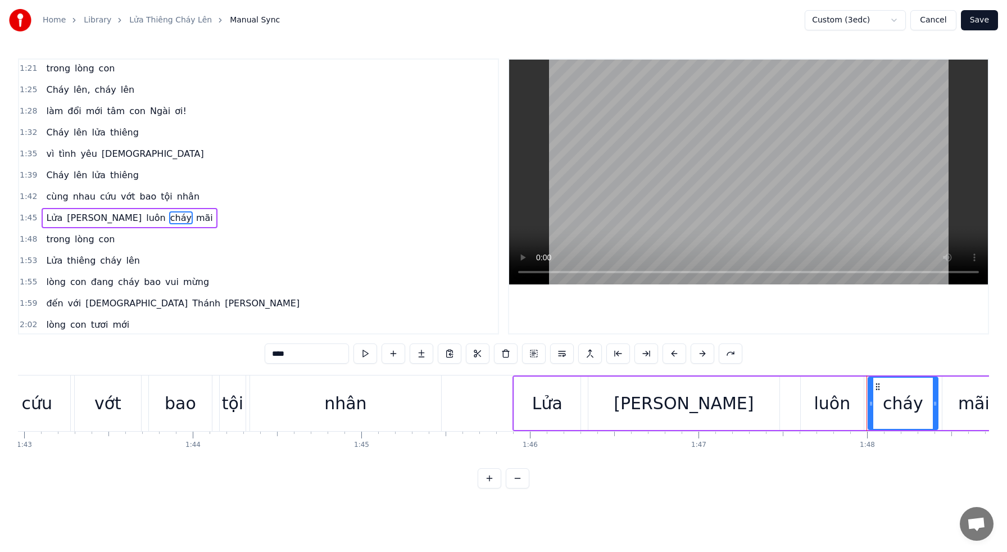
scroll to position [343, 0]
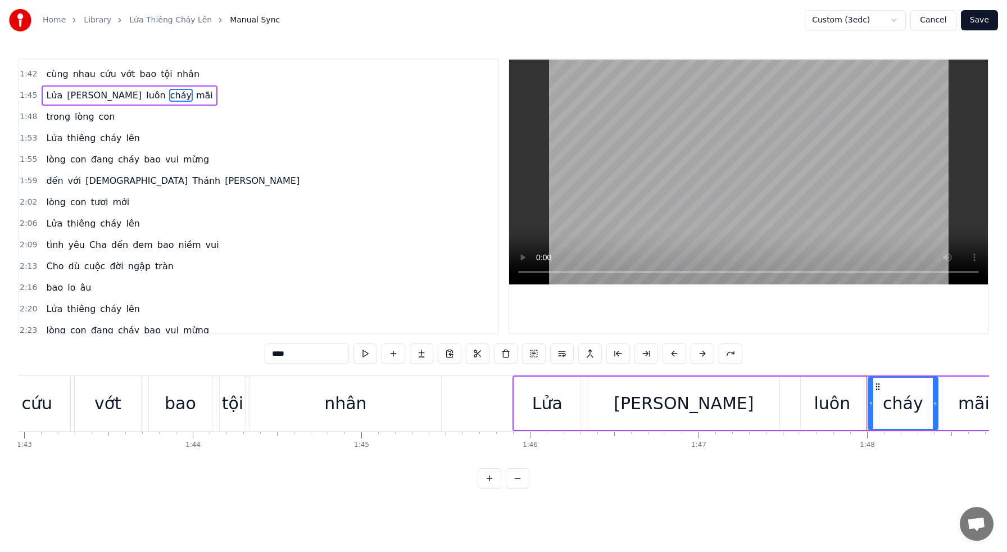
click at [134, 244] on span "đem" at bounding box center [142, 244] width 22 height 13
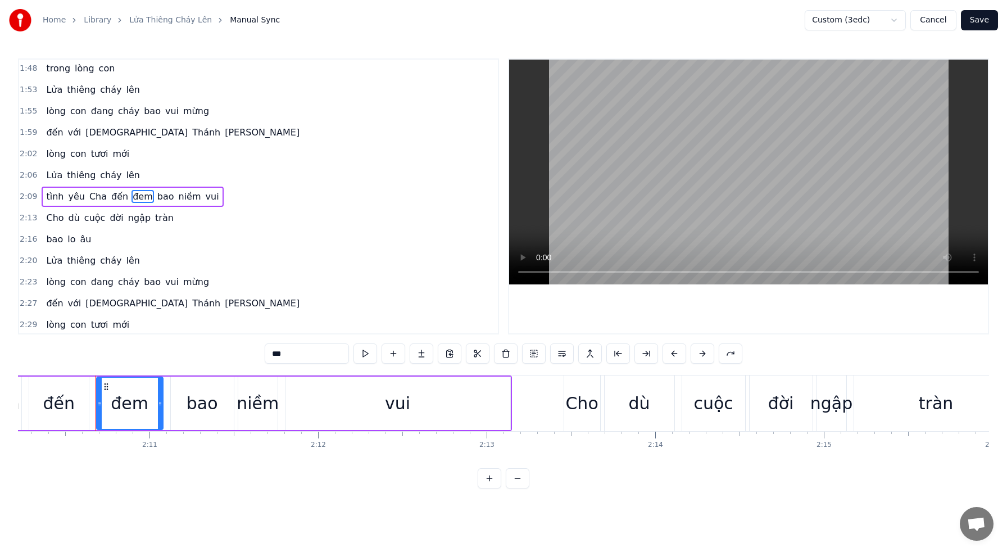
scroll to position [0, 21965]
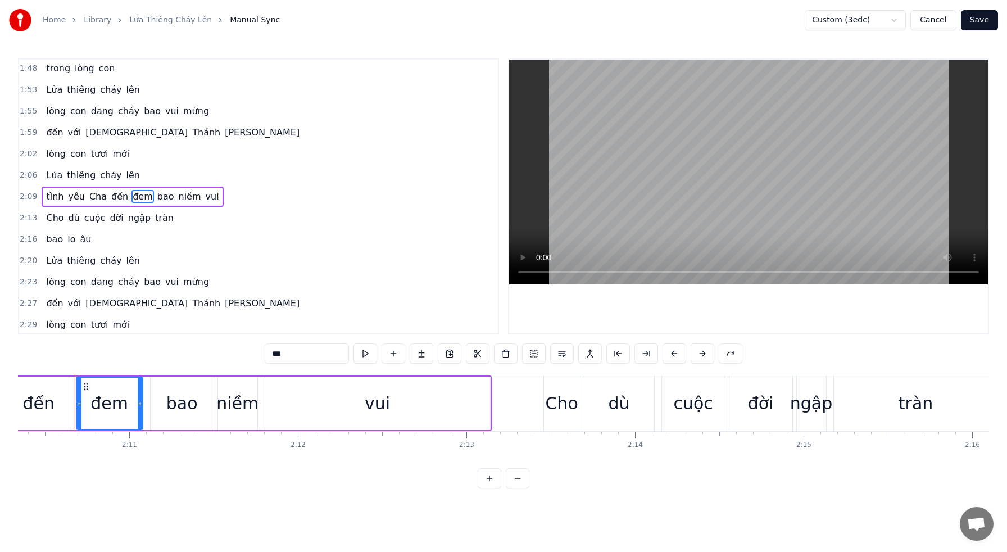
click at [137, 219] on span "ngập" at bounding box center [139, 217] width 25 height 13
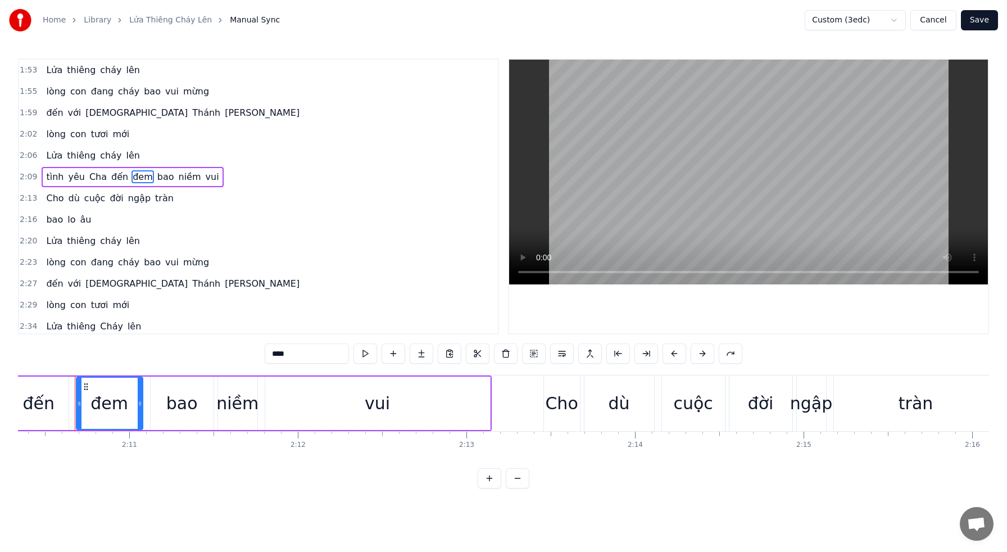
scroll to position [514, 0]
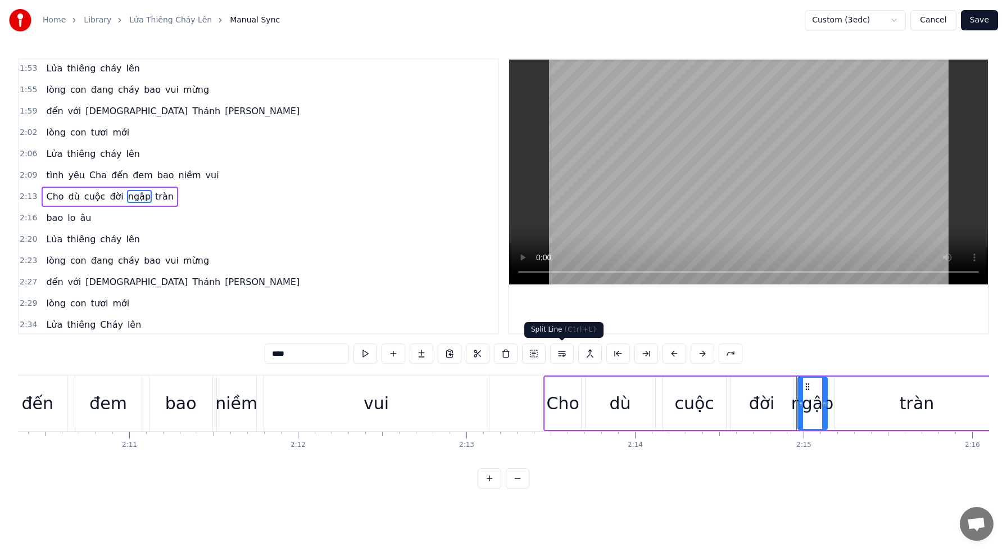
click at [563, 353] on button at bounding box center [562, 353] width 24 height 20
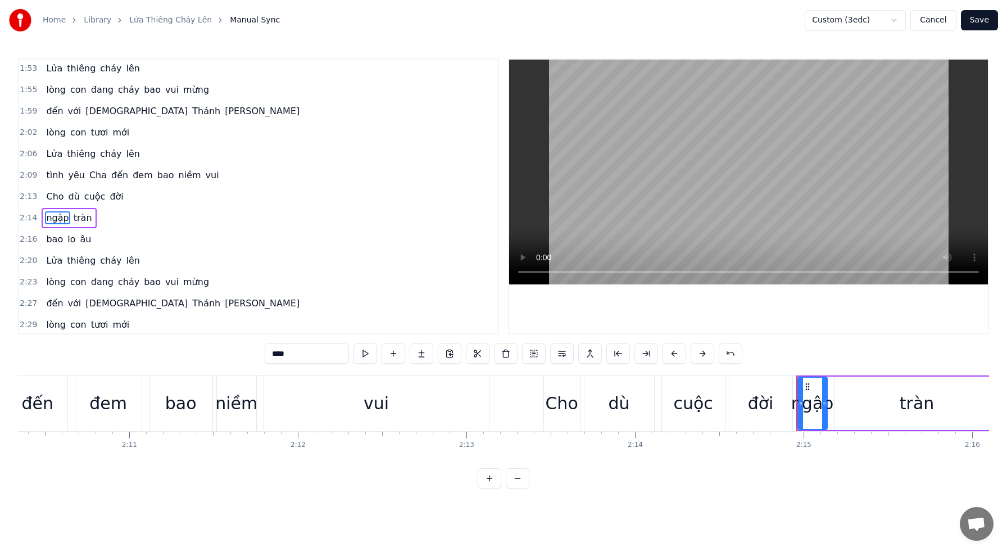
scroll to position [535, 0]
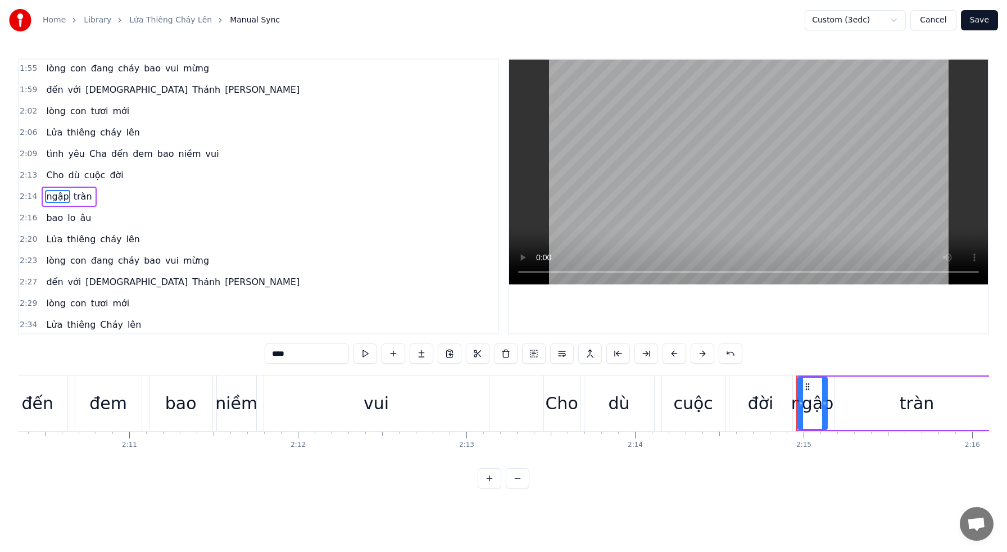
click at [45, 217] on span "bao" at bounding box center [54, 217] width 19 height 13
type input "***"
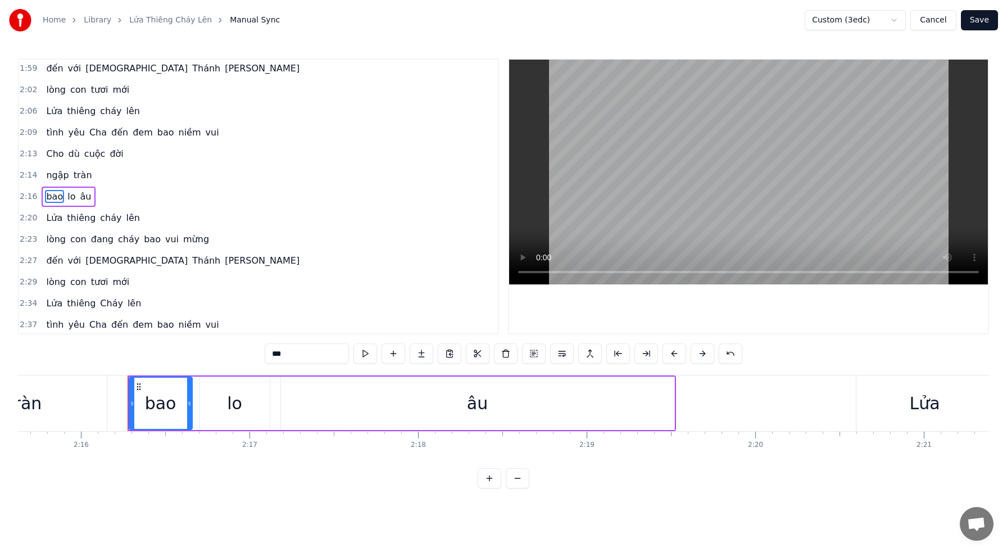
scroll to position [0, 22909]
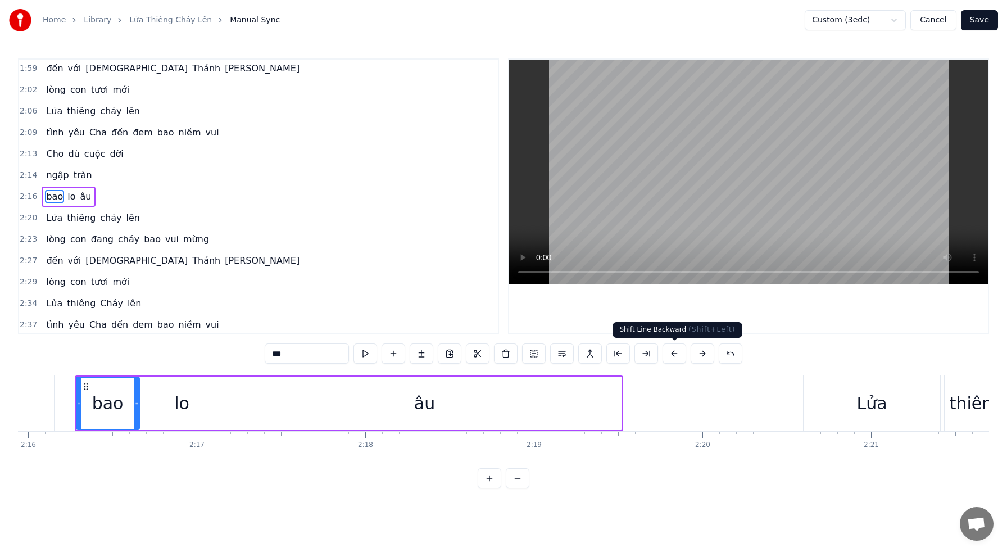
click at [675, 354] on button at bounding box center [674, 353] width 24 height 20
click at [75, 175] on span "tràn" at bounding box center [82, 175] width 21 height 13
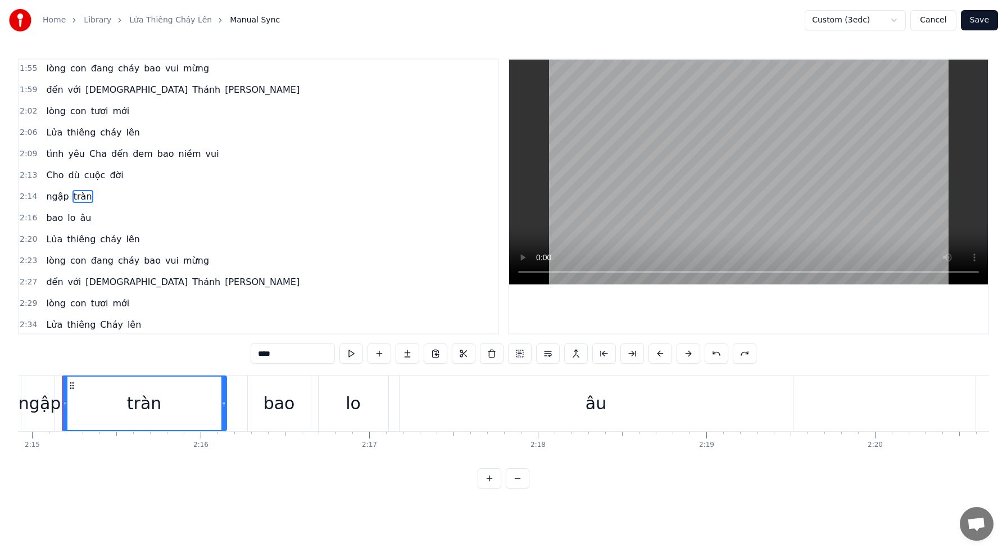
scroll to position [0, 22724]
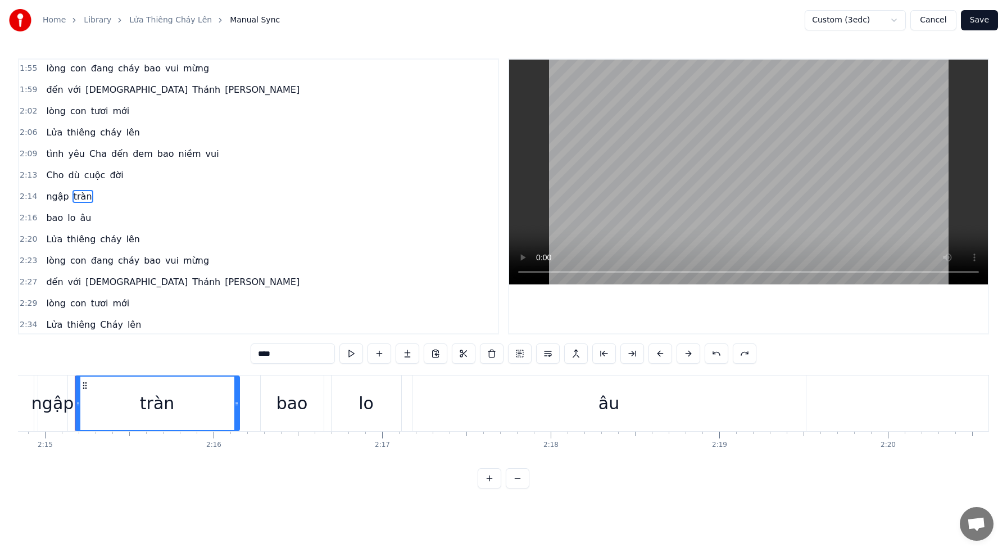
click at [80, 216] on span "âu" at bounding box center [85, 217] width 13 height 13
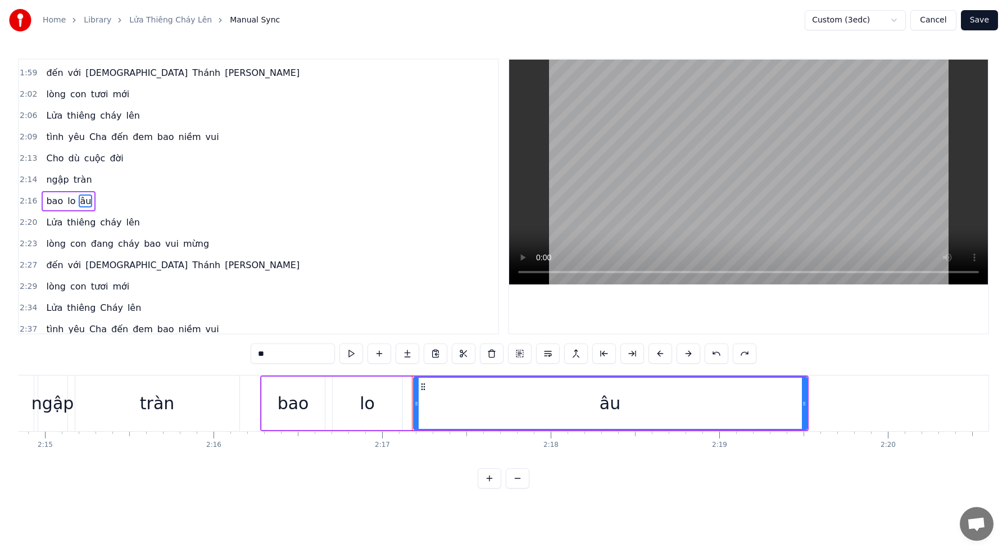
scroll to position [557, 0]
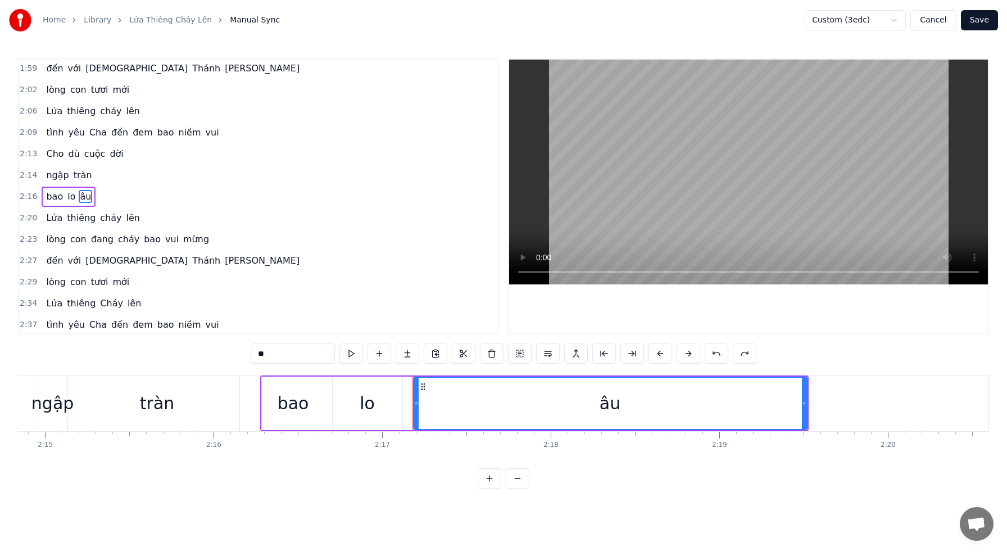
click at [82, 176] on span "tràn" at bounding box center [82, 175] width 21 height 13
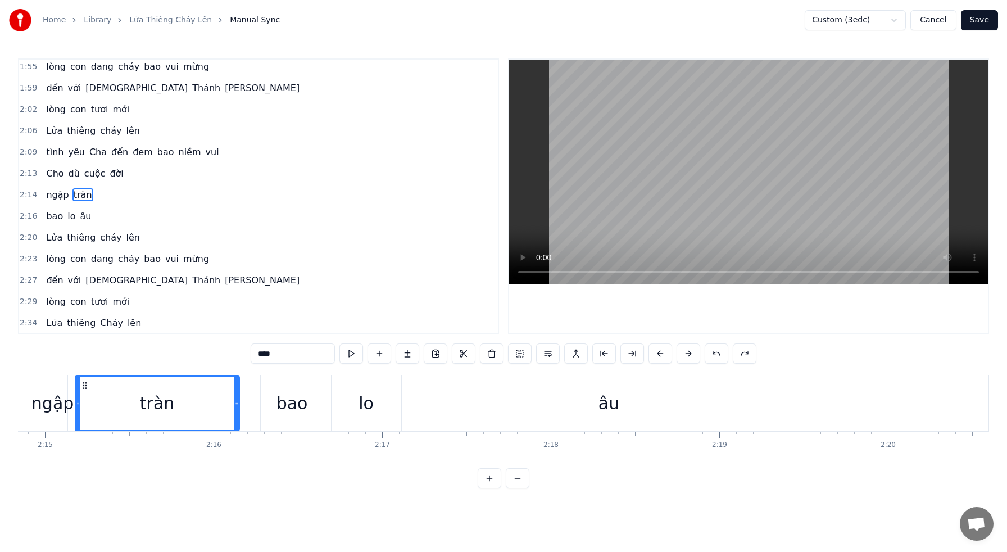
scroll to position [535, 0]
click at [292, 417] on div "bao" at bounding box center [292, 403] width 63 height 56
type input "***"
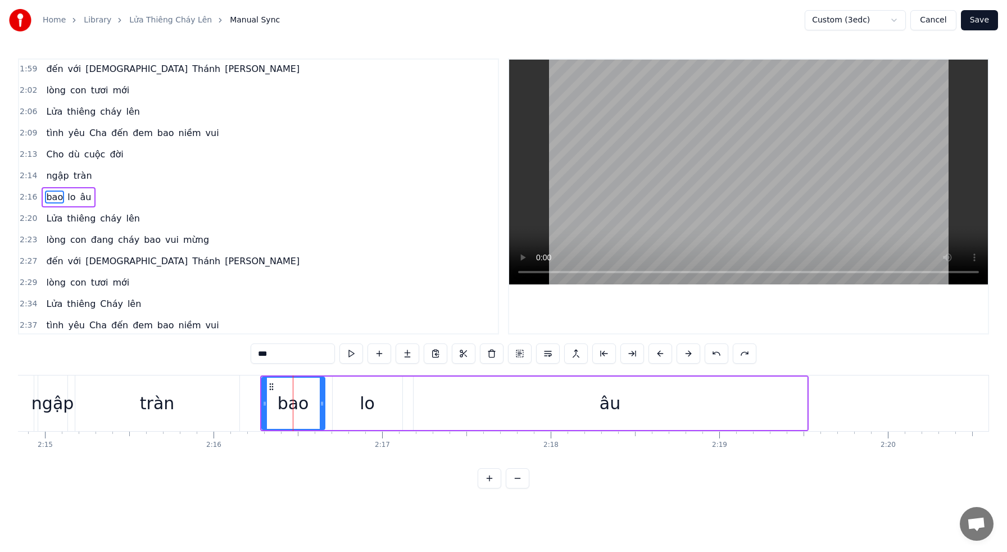
scroll to position [557, 0]
click at [569, 356] on button at bounding box center [576, 353] width 24 height 20
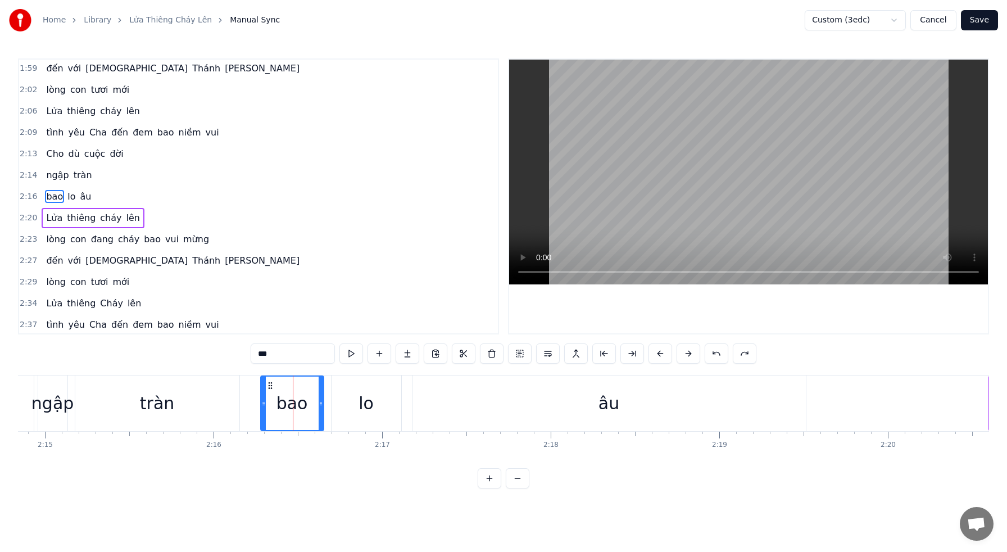
click at [75, 171] on span "tràn" at bounding box center [82, 175] width 21 height 13
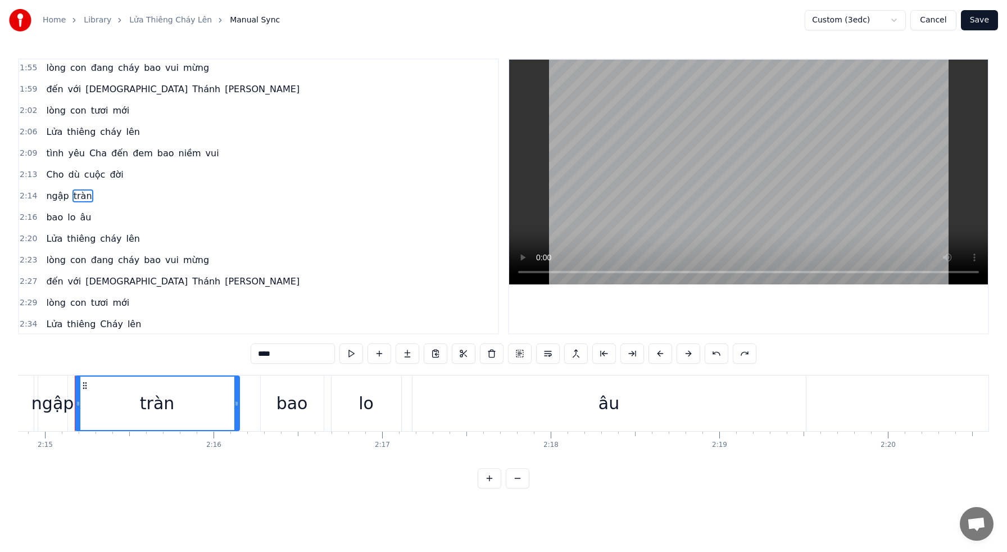
scroll to position [535, 0]
click at [576, 355] on button at bounding box center [576, 353] width 24 height 20
click at [68, 215] on span "lo" at bounding box center [71, 217] width 10 height 13
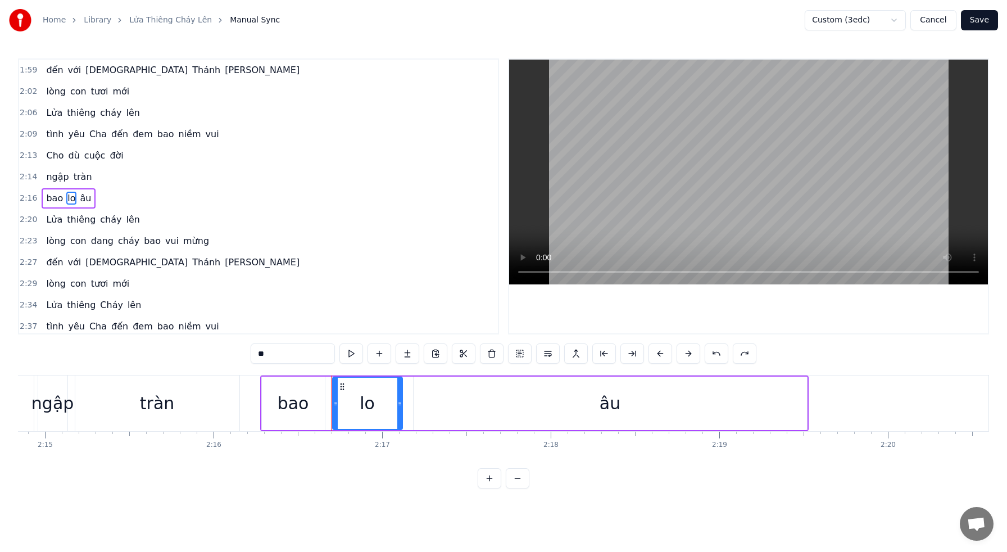
scroll to position [557, 0]
click at [75, 176] on span "tràn" at bounding box center [82, 175] width 21 height 13
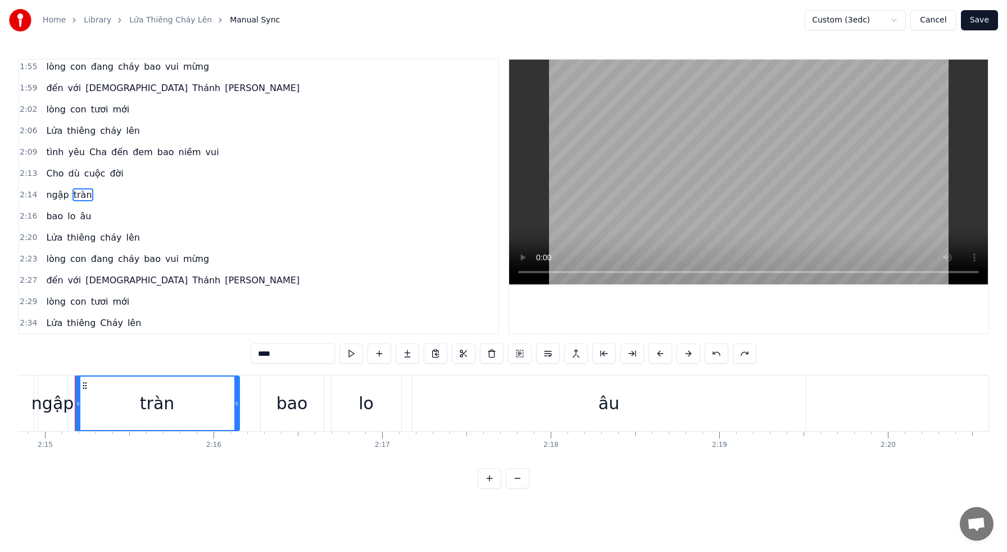
scroll to position [535, 0]
click at [266, 413] on div "bao" at bounding box center [292, 403] width 63 height 56
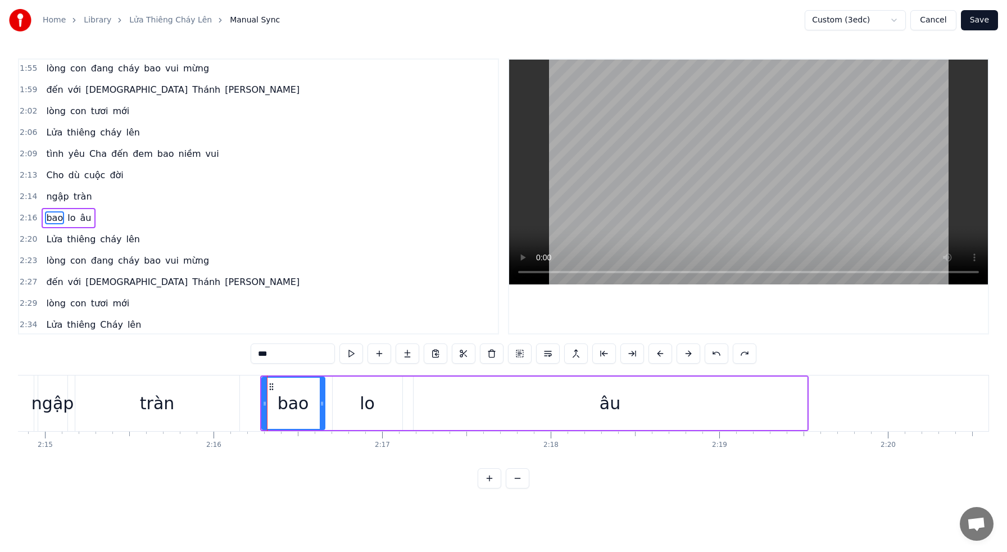
scroll to position [557, 0]
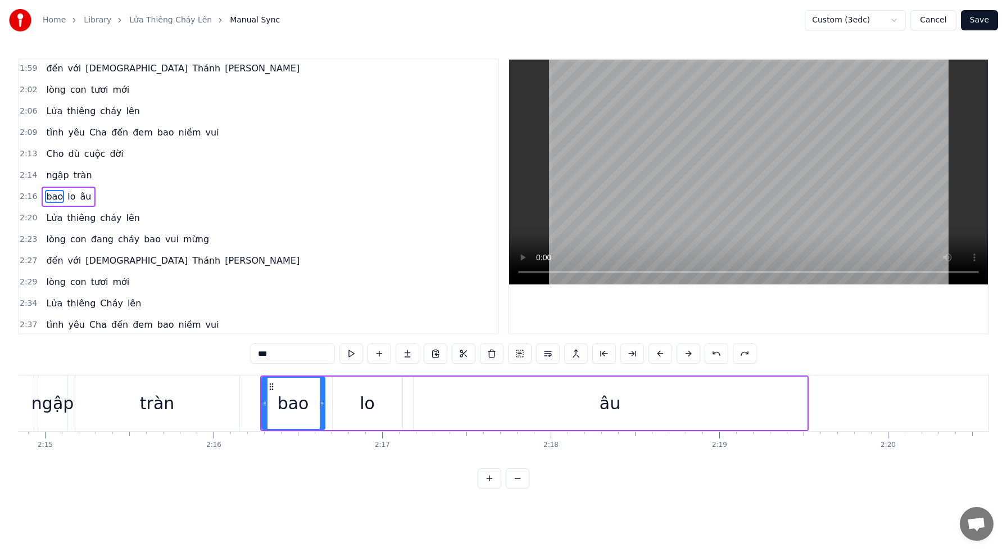
click at [82, 174] on span "tràn" at bounding box center [82, 175] width 21 height 13
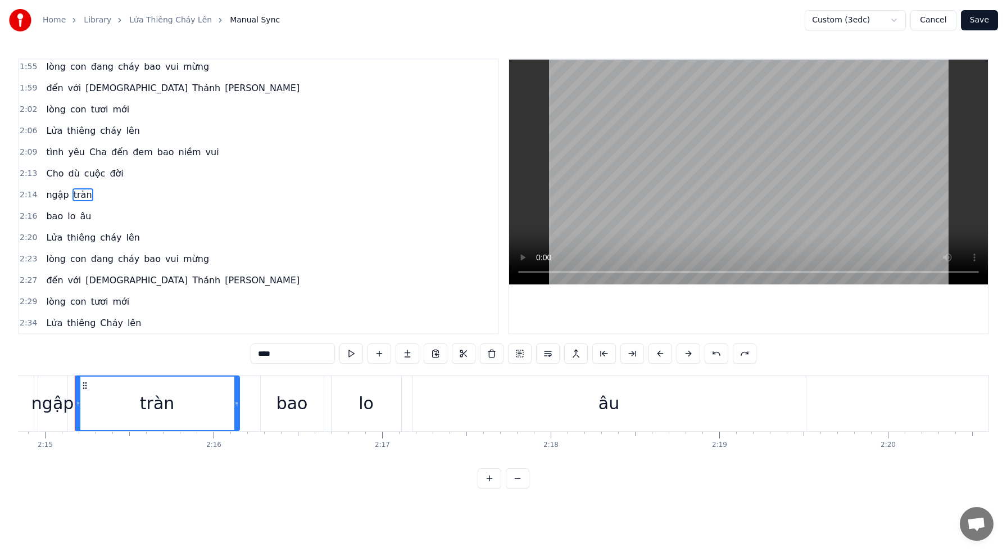
scroll to position [535, 0]
click at [58, 195] on span "ngập" at bounding box center [57, 196] width 25 height 13
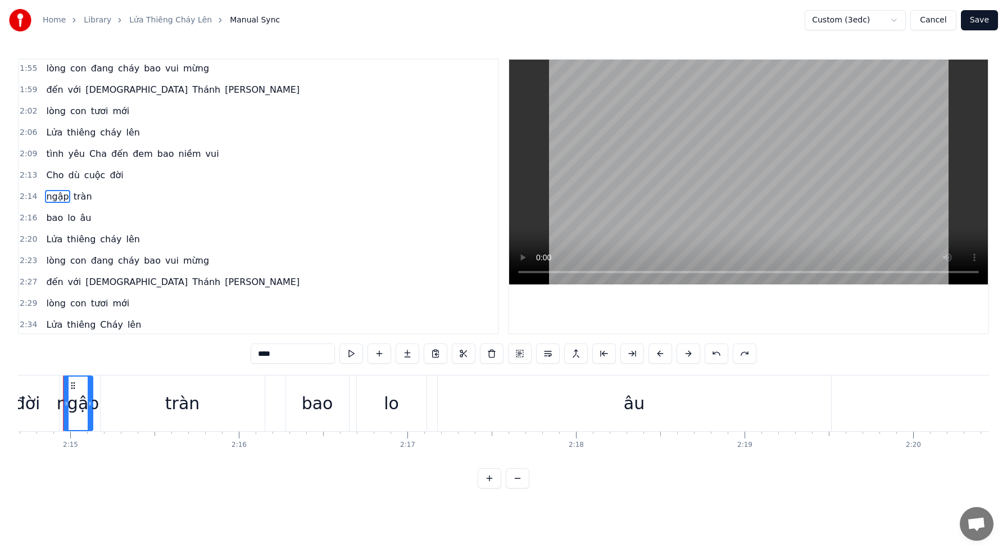
scroll to position [0, 22686]
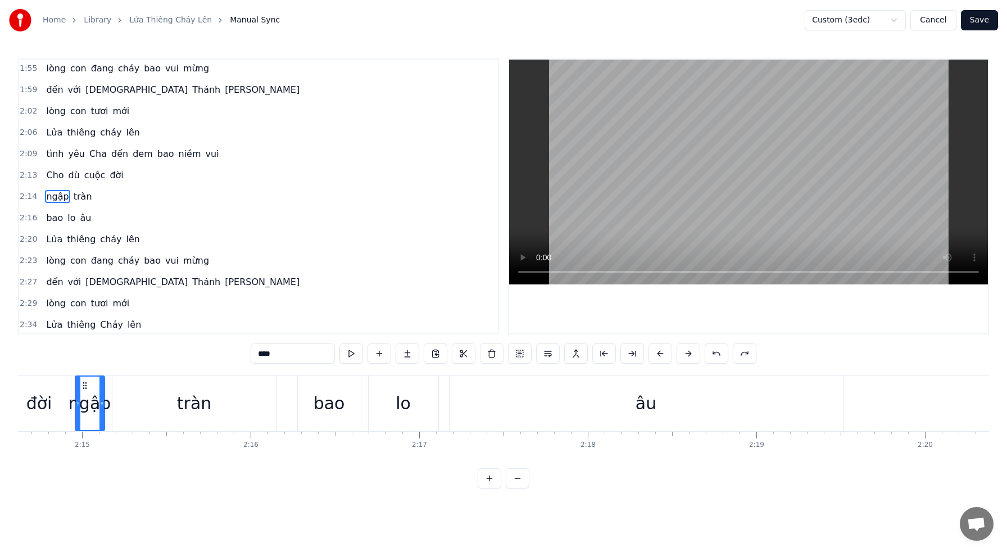
click at [79, 199] on span "tràn" at bounding box center [82, 196] width 21 height 13
type input "****"
click at [83, 215] on span "âu" at bounding box center [85, 217] width 13 height 13
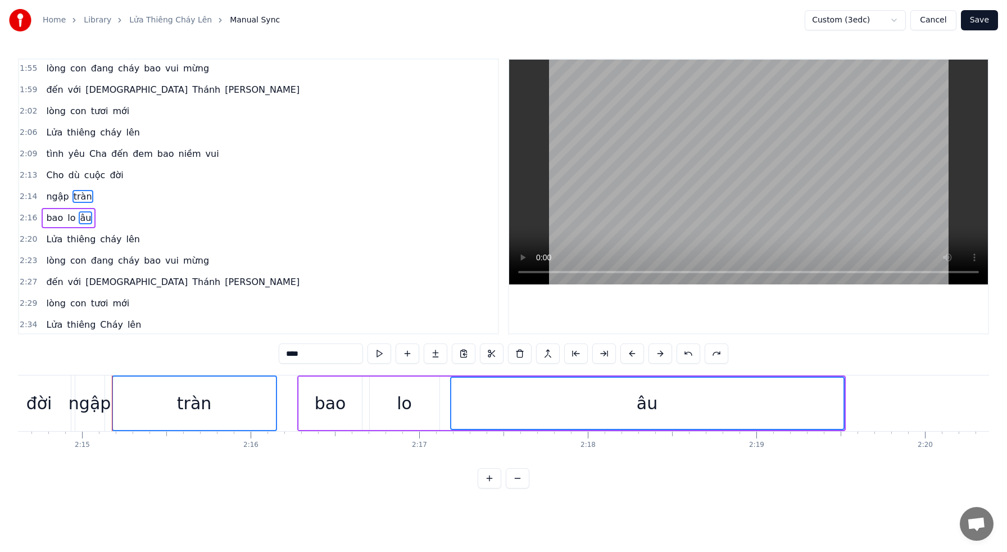
click at [64, 189] on div "ngập tràn" at bounding box center [69, 196] width 54 height 20
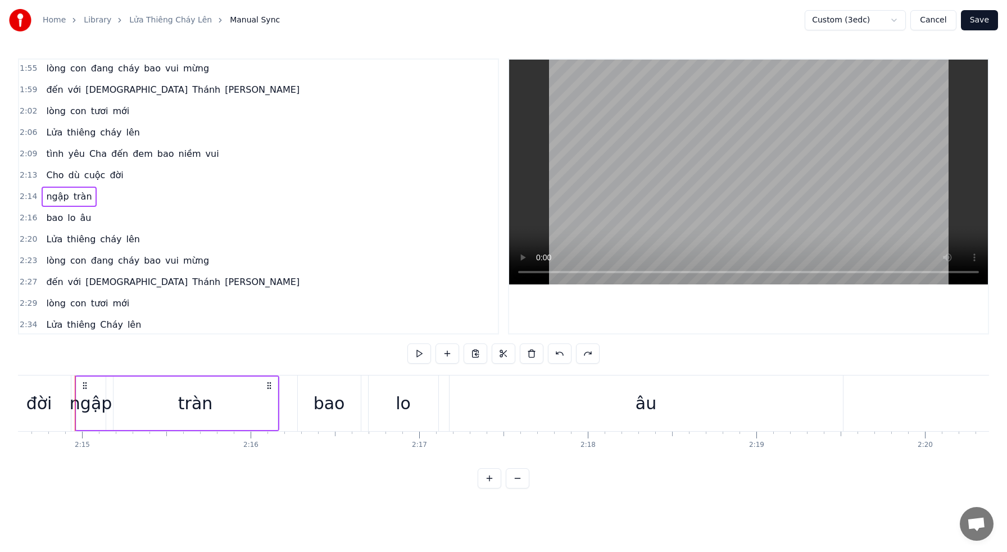
click at [66, 210] on div "bao lo âu" at bounding box center [69, 218] width 54 height 20
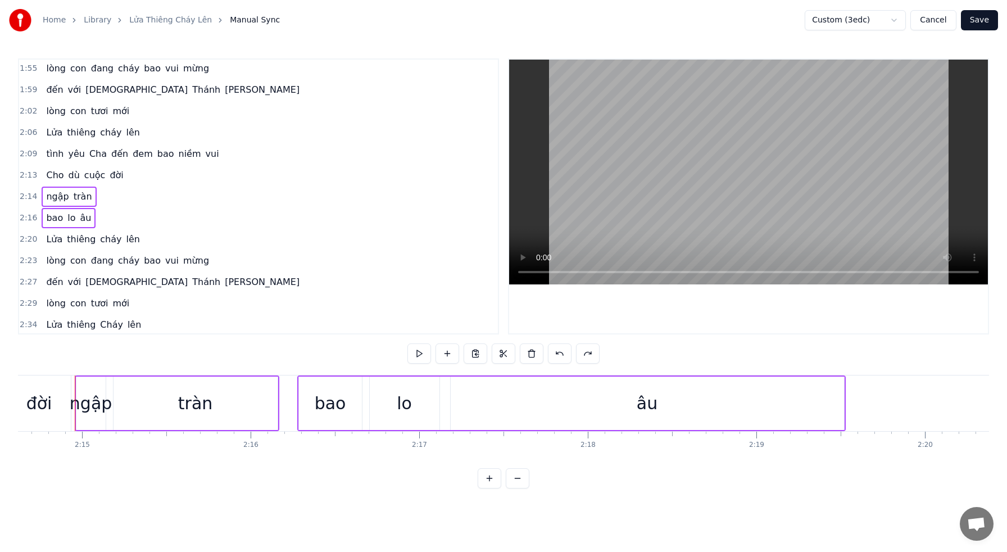
click at [138, 181] on div "2:13 Cho dù cuộc đời" at bounding box center [258, 175] width 479 height 21
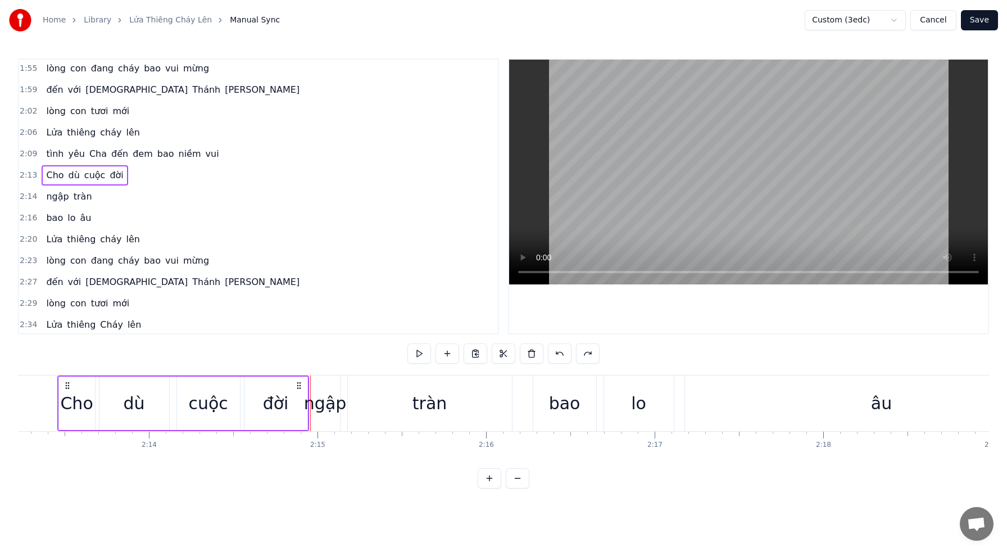
scroll to position [0, 22434]
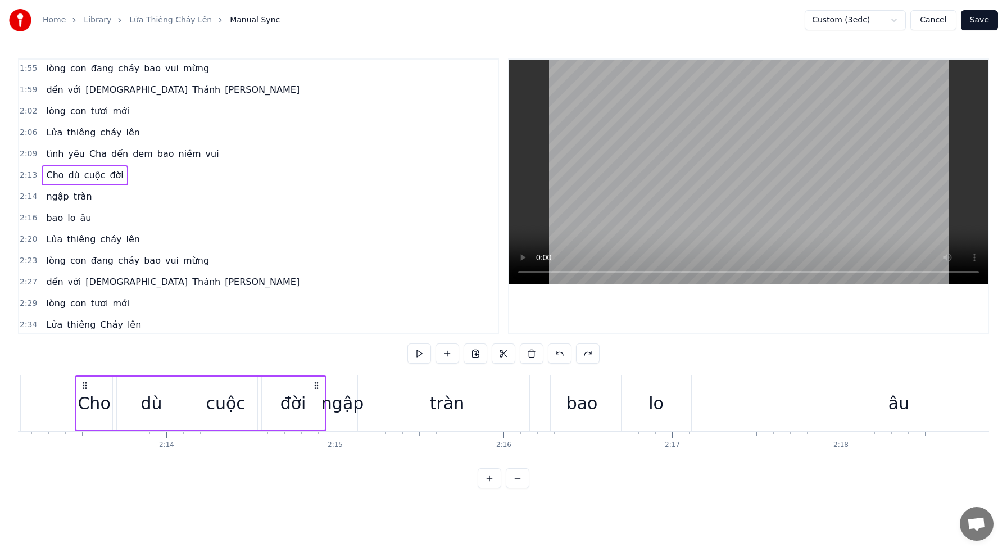
click at [84, 193] on span "tràn" at bounding box center [82, 196] width 21 height 13
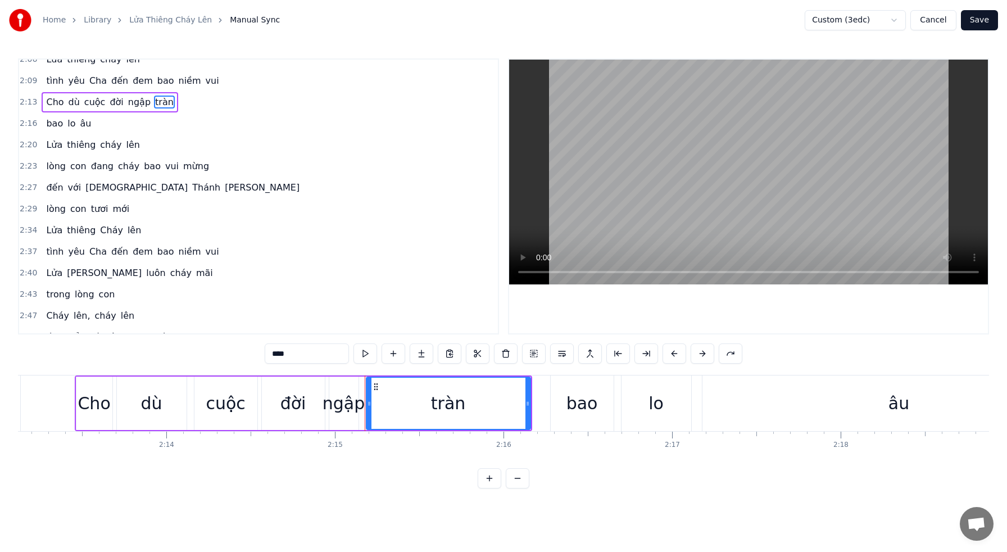
scroll to position [611, 0]
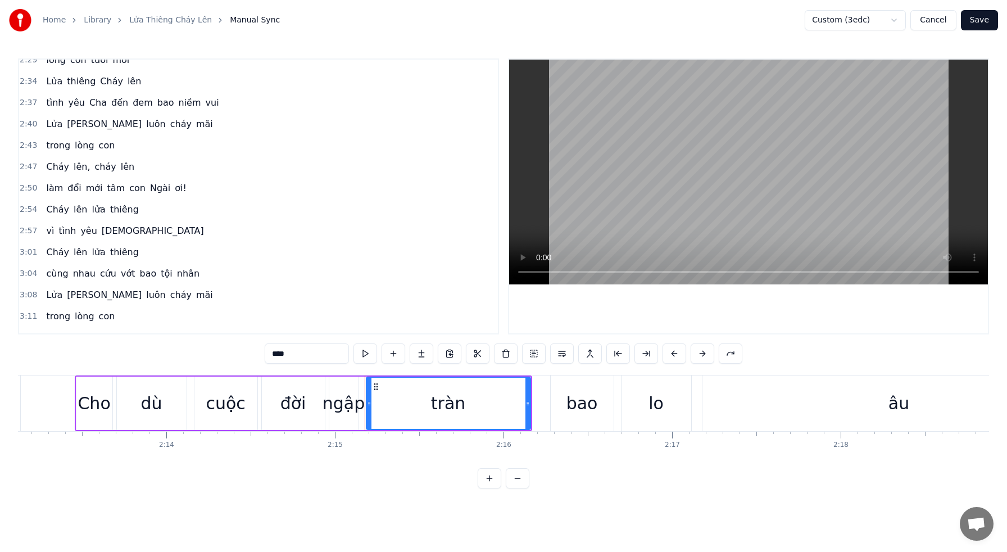
click at [107, 231] on span "[DEMOGRAPHIC_DATA]" at bounding box center [153, 230] width 104 height 13
type input "*****"
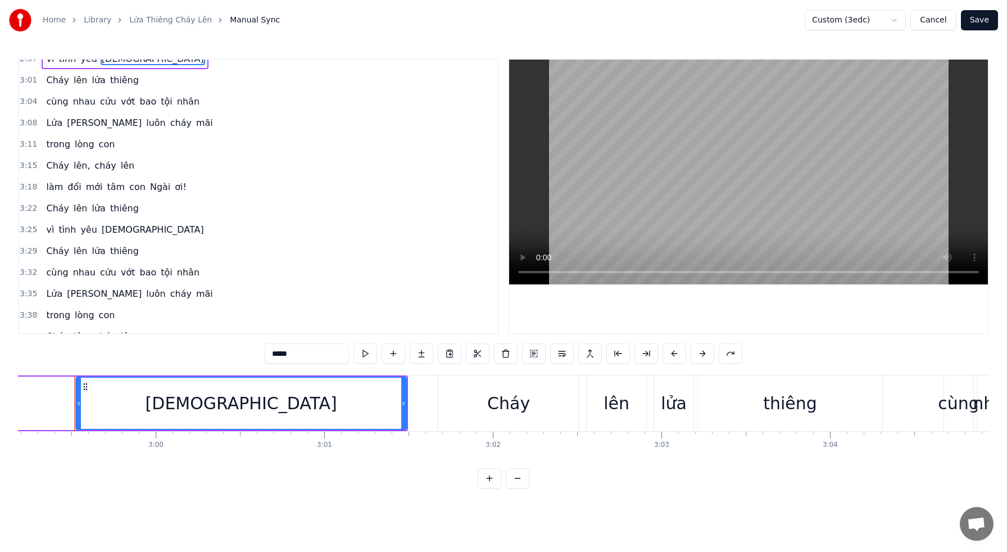
scroll to position [944, 0]
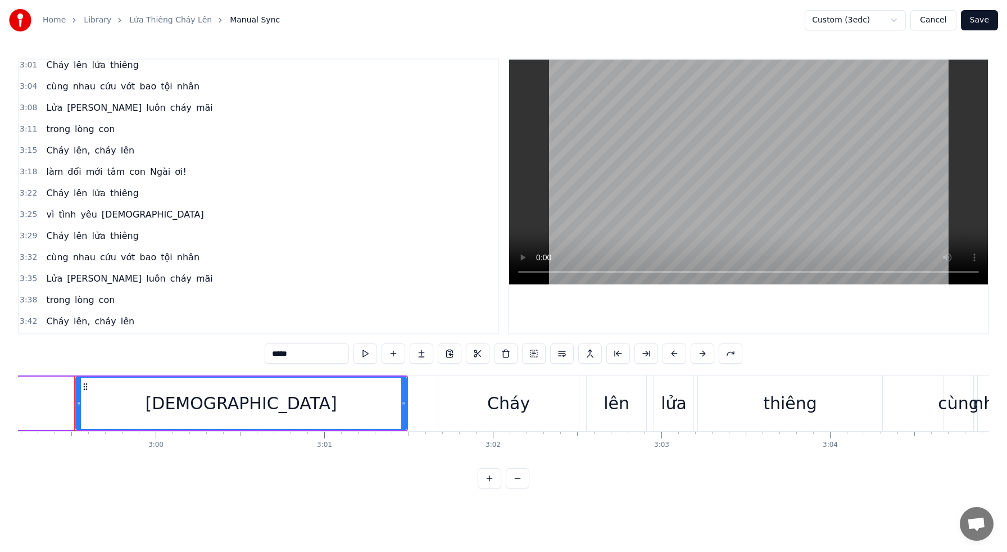
click at [115, 216] on span "[DEMOGRAPHIC_DATA]" at bounding box center [153, 214] width 104 height 13
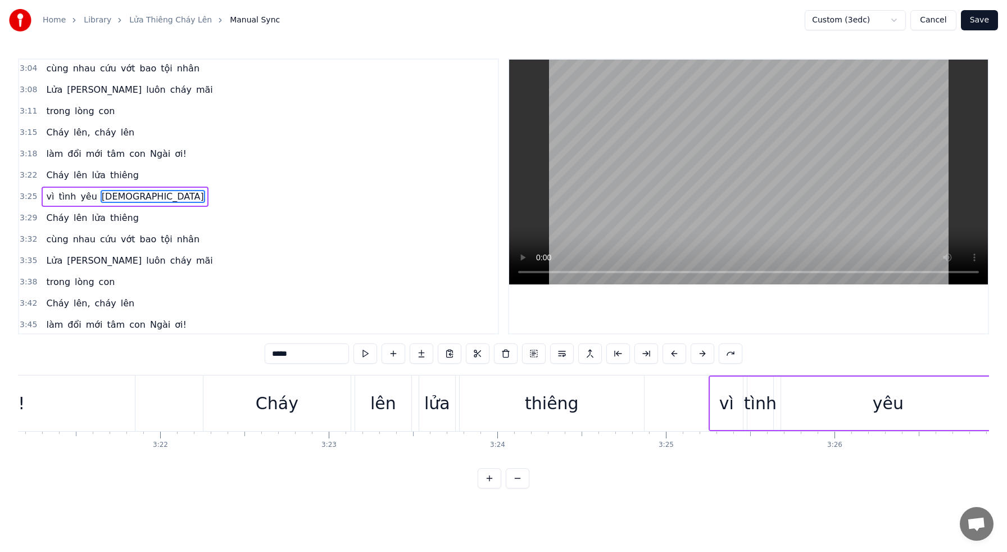
scroll to position [0, 34823]
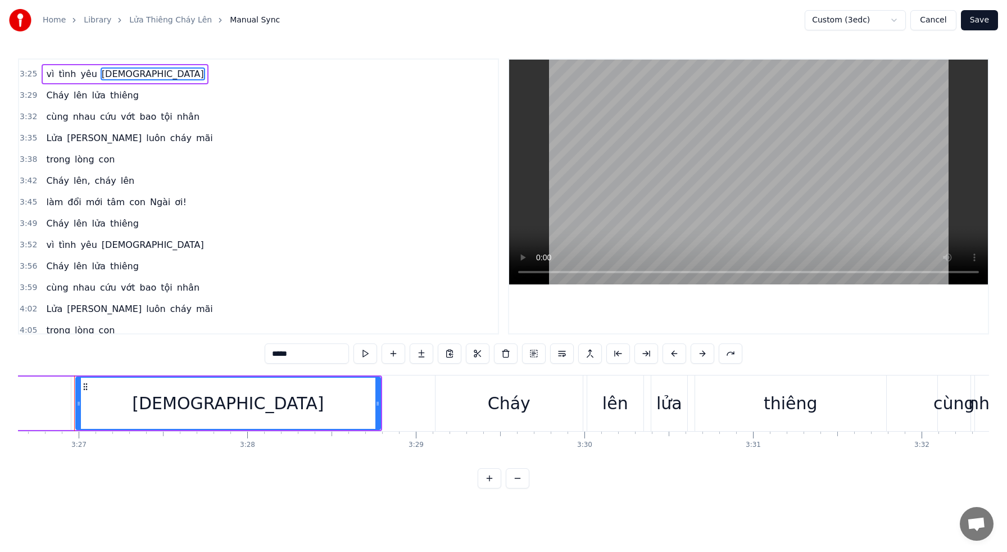
click at [115, 242] on span "[DEMOGRAPHIC_DATA]" at bounding box center [153, 244] width 104 height 13
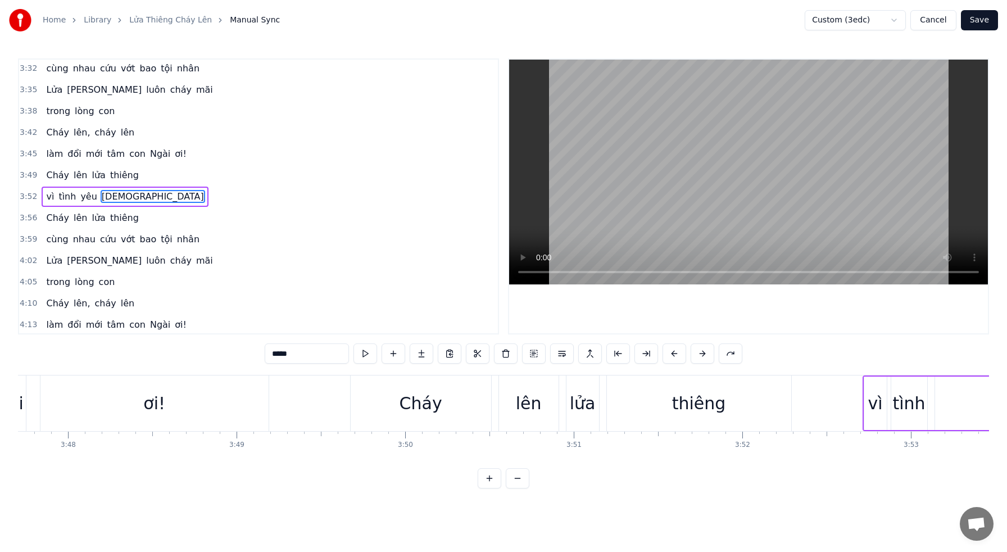
scroll to position [0, 39444]
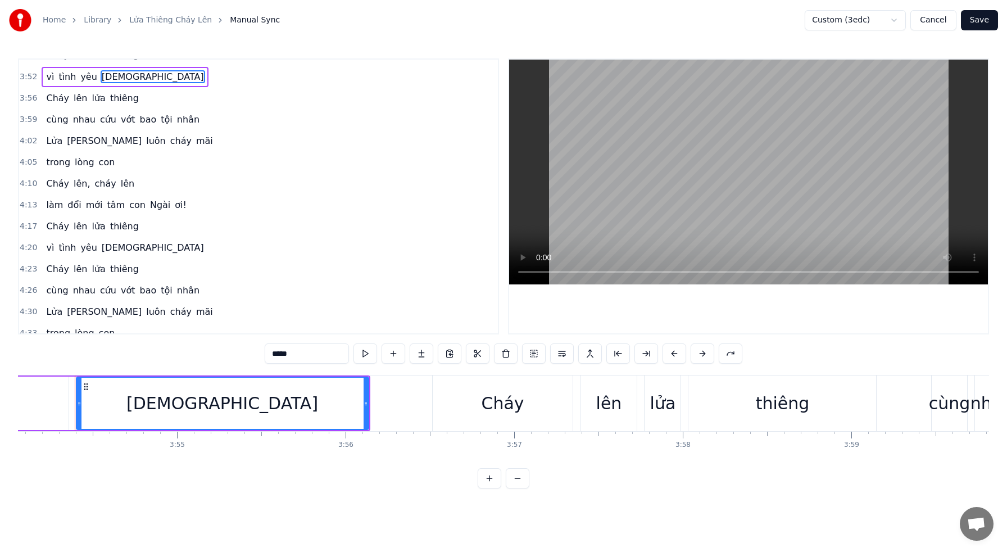
click at [111, 244] on span "[DEMOGRAPHIC_DATA]" at bounding box center [153, 247] width 104 height 13
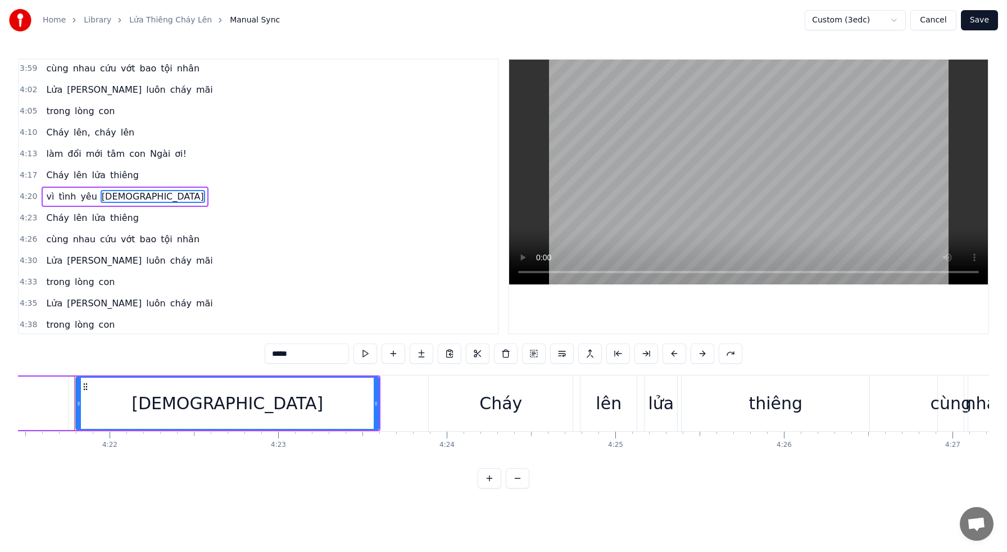
scroll to position [1349, 0]
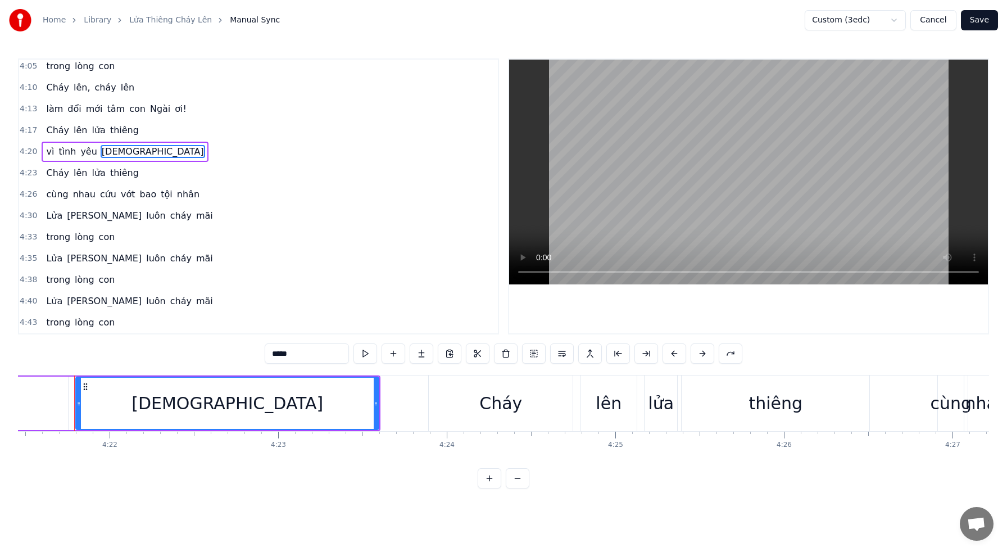
click at [987, 19] on button "Save" at bounding box center [979, 20] width 37 height 20
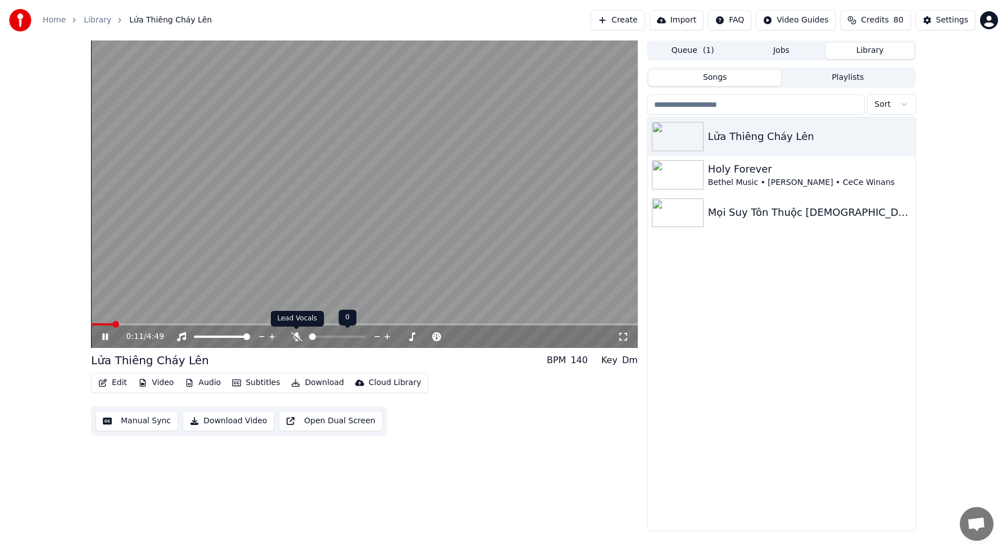
click at [298, 337] on icon at bounding box center [296, 336] width 11 height 9
click at [108, 336] on icon at bounding box center [113, 336] width 26 height 9
click at [80, 322] on div "0:00 / 4:49 Lửa Thiêng Cháy Lên BPM 140 Key Dm Edit Video Audio Subtitles …" at bounding box center [503, 285] width 1007 height 490
click at [324, 382] on button "Download" at bounding box center [317, 383] width 62 height 16
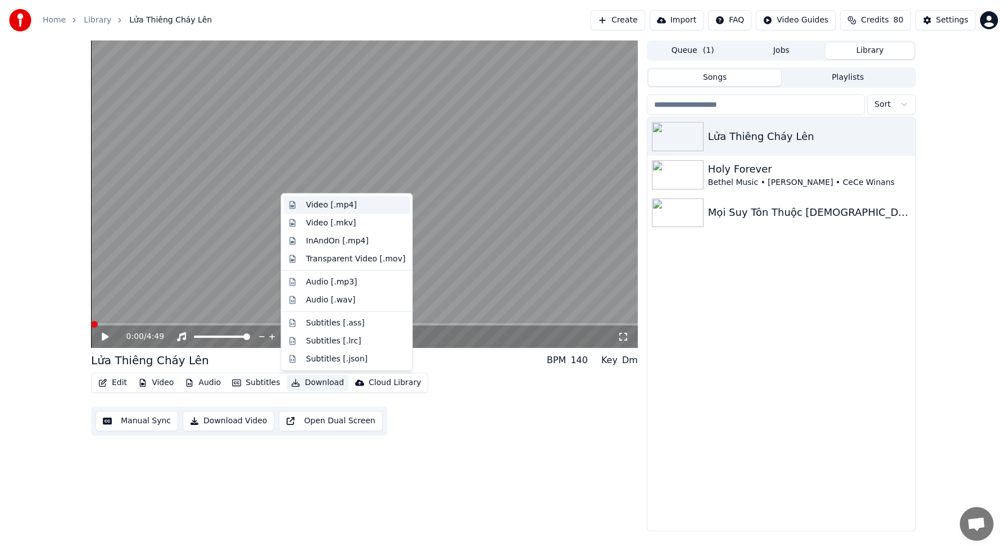
click at [350, 206] on div "Video [.mp4]" at bounding box center [331, 204] width 51 height 11
